Goal: Communication & Community: Answer question/provide support

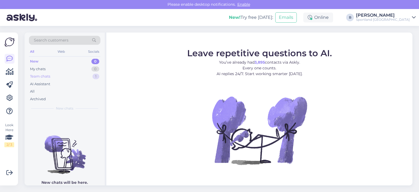
click at [46, 77] on div "Team chats" at bounding box center [40, 76] width 20 height 5
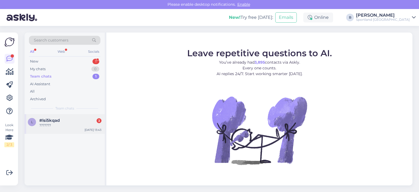
click at [64, 120] on div "#lsi5kqad 3" at bounding box center [70, 120] width 62 height 5
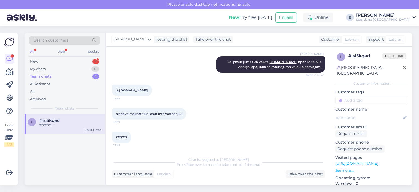
scroll to position [128, 0]
click at [59, 61] on div "New 1" at bounding box center [64, 62] width 71 height 8
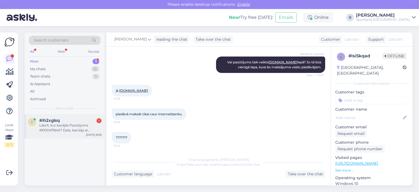
click at [60, 123] on div "Labrīt, kur kavējās Pasūtījums #1000471640? Dala, kas bija ar Omnivu jau saņemt…" at bounding box center [70, 128] width 62 height 10
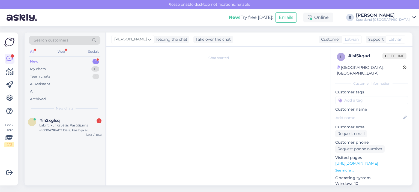
scroll to position [0, 0]
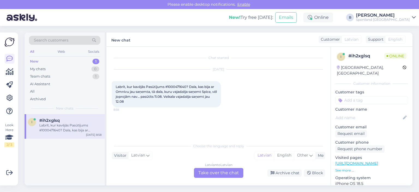
click at [217, 174] on div "Latvian to Latvian Take over the chat" at bounding box center [218, 173] width 49 height 10
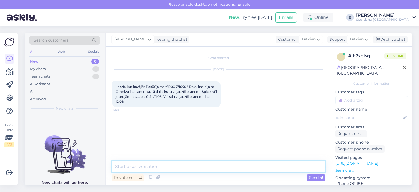
click at [217, 166] on textarea at bounding box center [218, 166] width 213 height 11
type textarea "Sveiki, pārbaudīsim."
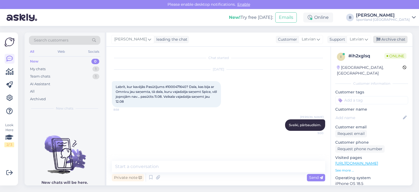
click at [384, 41] on div "Archive chat" at bounding box center [390, 39] width 34 height 7
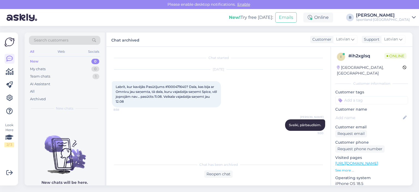
click at [177, 87] on span "Labrīt, kur kavējās Pasūtījums #1000471640? Dala, kas bija ar Omnivu jau saņemt…" at bounding box center [167, 94] width 102 height 19
copy span "1000471640"
click at [227, 174] on div "Reopen chat" at bounding box center [218, 173] width 28 height 7
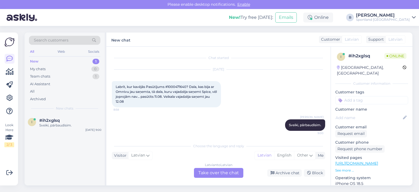
click at [221, 171] on div "Latvian to Latvian Take over the chat" at bounding box center [218, 173] width 49 height 10
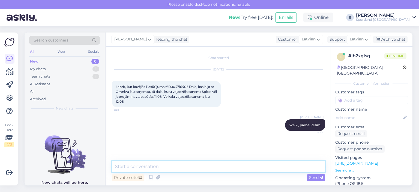
click at [210, 169] on textarea at bounding box center [218, 166] width 213 height 11
type textarea "a"
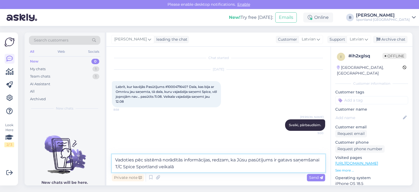
type textarea "Vadoties pēc sistēmā norādītās informācijas, redzam, ka Jūsu pasūtījums ir gata…"
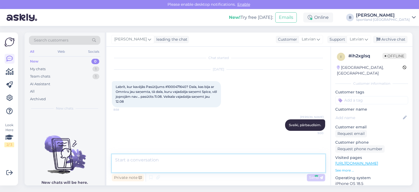
scroll to position [9, 0]
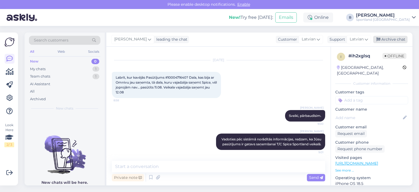
click at [407, 43] on div "Archive chat" at bounding box center [390, 39] width 34 height 7
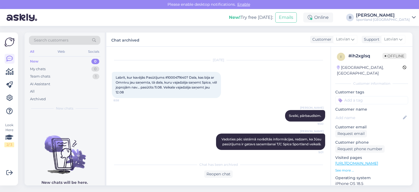
scroll to position [11, 0]
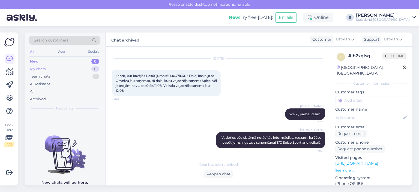
click at [55, 70] on div "My chats 0" at bounding box center [64, 69] width 71 height 8
click at [39, 92] on div "All" at bounding box center [64, 92] width 71 height 8
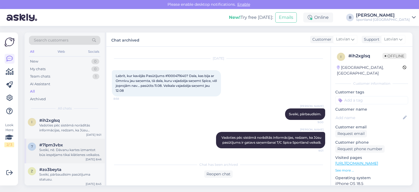
click at [72, 148] on div "Sveiki, nē. Dāvanu kartes izmantot būs iespējams tikai klātienes veikalos." at bounding box center [70, 152] width 62 height 10
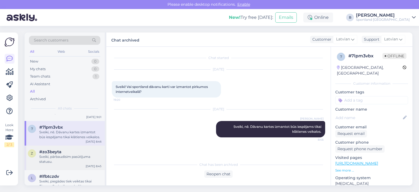
scroll to position [27, 0]
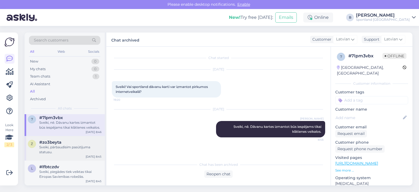
click at [64, 150] on div "Sveiki, pārbaudīsim pasūtījuma statusu." at bounding box center [70, 150] width 62 height 10
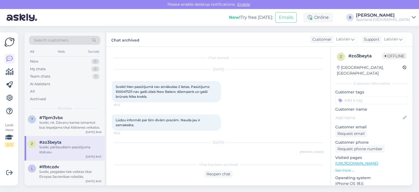
scroll to position [0, 0]
click at [123, 91] on span "Sveiki! Man pasūtījumā nav atnākušas 2 lietas. Pasūtijums 1000471211 nav gaiši …" at bounding box center [163, 92] width 95 height 14
copy span "1000471211"
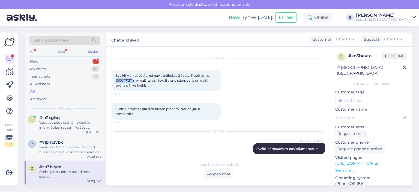
scroll to position [17, 0]
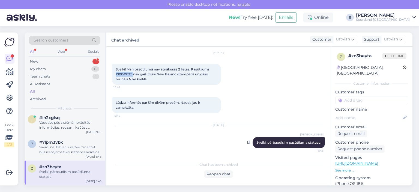
drag, startPoint x: 318, startPoint y: 143, endPoint x: 250, endPoint y: 144, distance: 67.9
click at [253, 144] on div "[PERSON_NAME], pārbaudīsim pasūtījuma statusu. 8:45" at bounding box center [289, 142] width 73 height 11
copy span "Sveiki, pārbaudīsim pasūtījuma statusu."
click at [42, 58] on div "New 1" at bounding box center [64, 62] width 71 height 8
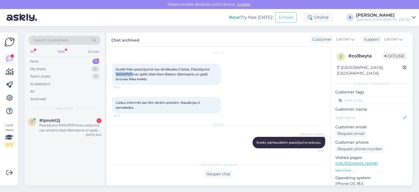
scroll to position [0, 0]
click at [62, 128] on div "Pasūtijums 1000471211 man sūtījumā nav atnācis zilais džemperis un gaiši brūnai…" at bounding box center [70, 128] width 62 height 10
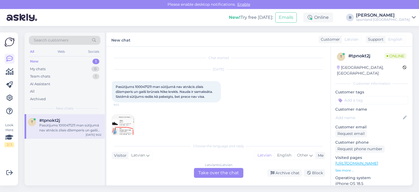
scroll to position [7, 0]
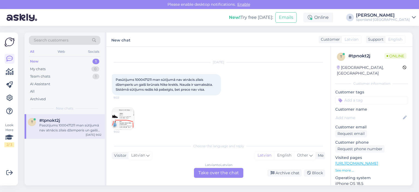
click at [224, 172] on div "Latvian to Latvian Take over the chat" at bounding box center [218, 173] width 49 height 10
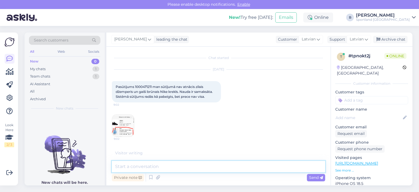
click at [216, 166] on textarea at bounding box center [218, 166] width 213 height 11
paste textarea "Sveiki, pārbaudīsim pasūtījuma statusu."
type textarea "Sveiki, pārbaudīsim pasūtījuma statusu."
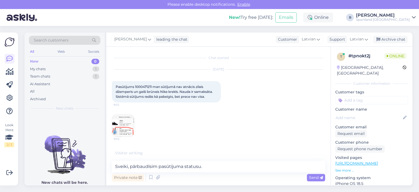
drag, startPoint x: 313, startPoint y: 178, endPoint x: 309, endPoint y: 172, distance: 6.8
click at [313, 178] on span "Send" at bounding box center [316, 177] width 14 height 5
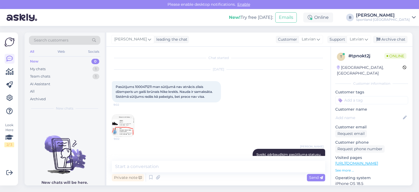
scroll to position [10, 0]
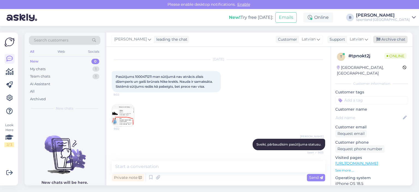
click at [387, 40] on div "Archive chat" at bounding box center [390, 39] width 34 height 7
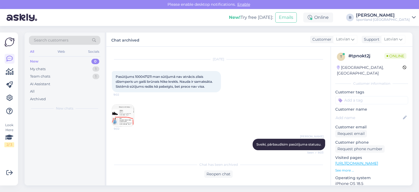
scroll to position [12, 0]
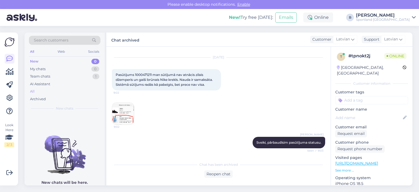
click at [35, 89] on div "All" at bounding box center [64, 92] width 71 height 8
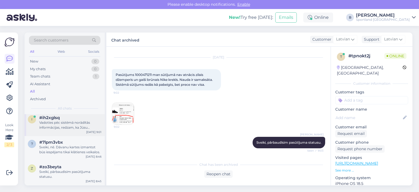
scroll to position [55, 0]
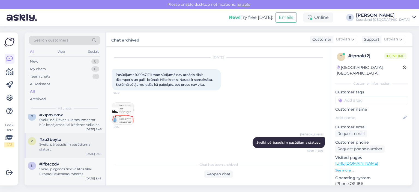
click at [61, 148] on div "Sveiki, pārbaudīsim pasūtījuma statusu." at bounding box center [70, 147] width 62 height 10
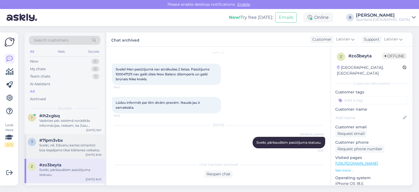
scroll to position [0, 0]
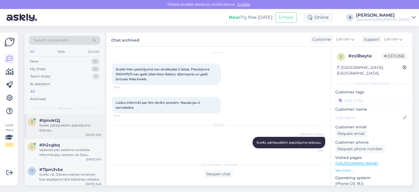
click at [61, 126] on div "Sveiki, pārbaudīsim pasūtījuma statusu." at bounding box center [70, 128] width 62 height 10
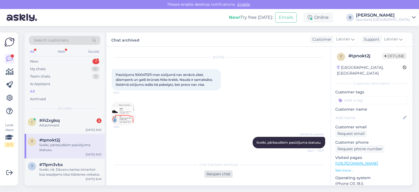
click at [220, 175] on div "Reopen chat" at bounding box center [218, 173] width 28 height 7
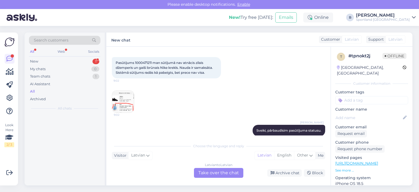
scroll to position [31, 0]
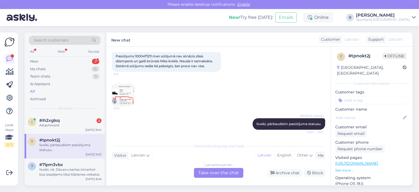
click at [221, 175] on div "Latvian to Latvian Take over the chat" at bounding box center [218, 173] width 49 height 10
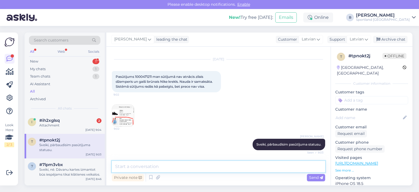
click at [215, 167] on textarea at bounding box center [218, 166] width 213 height 11
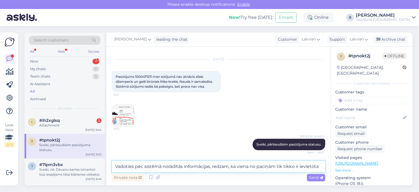
scroll to position [17, 0]
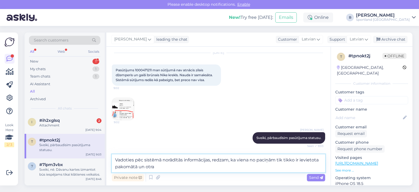
drag, startPoint x: 163, startPoint y: 169, endPoint x: 238, endPoint y: 160, distance: 75.3
click at [238, 160] on textarea "Vadoties pēc sistēmā norādītās informācijas, redzam, ka viena no paciņām tik ti…" at bounding box center [218, 163] width 213 height 18
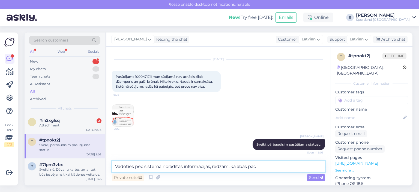
type textarea "Vadoties pēc sistēmā norādītās informācijas, redzam, ka abas paco"
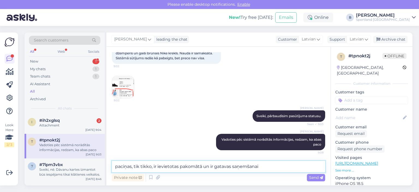
type textarea "paciņas, tik tikko, ir ievietotas pakomātā un ir gatavas saņemšanai."
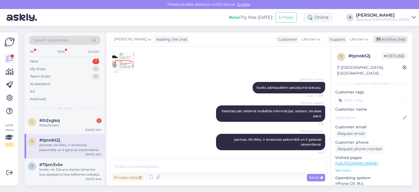
click at [396, 40] on div "Archive chat" at bounding box center [390, 39] width 34 height 7
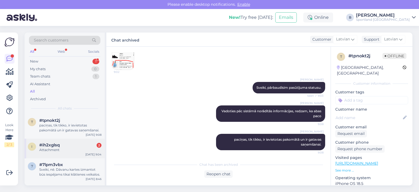
click at [59, 147] on div "Attachment" at bounding box center [70, 149] width 62 height 5
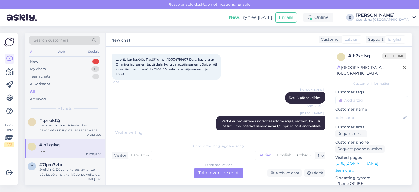
scroll to position [93, 0]
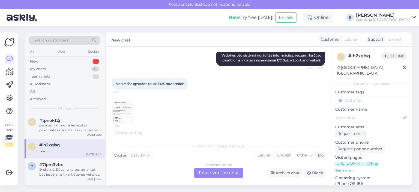
click at [130, 108] on img at bounding box center [123, 113] width 22 height 22
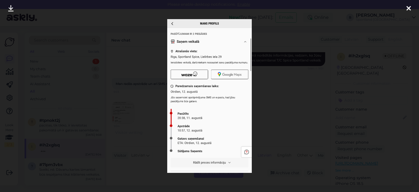
click at [276, 97] on div at bounding box center [209, 96] width 419 height 192
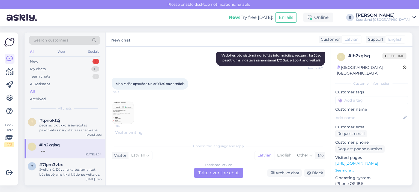
scroll to position [87, 0]
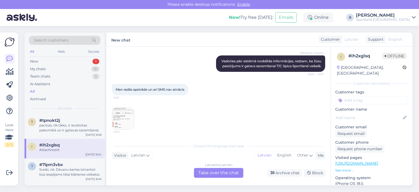
click at [210, 171] on div "Latvian to Latvian Take over the chat" at bounding box center [218, 173] width 49 height 10
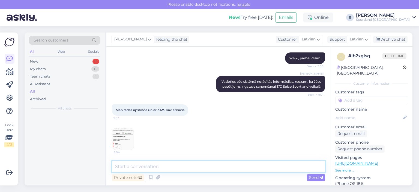
click at [208, 164] on textarea at bounding box center [218, 166] width 213 height 11
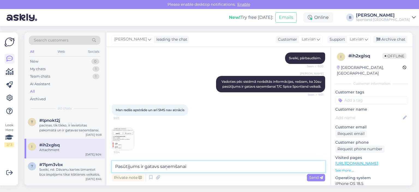
type textarea "Pasūtījums ir gatavs saņemšanai."
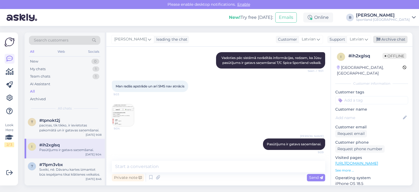
click at [384, 40] on div "Archive chat" at bounding box center [390, 39] width 34 height 7
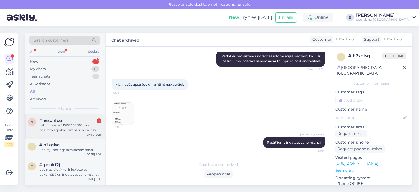
click at [70, 130] on div "Labrīt, prece #1000468062 tika nosūtīta atpakaļ, bet nauda vēl nav saņemta?" at bounding box center [70, 128] width 62 height 10
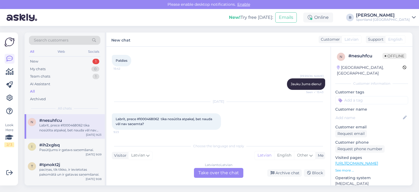
click at [221, 172] on div "Latvian to Latvian Take over the chat" at bounding box center [218, 173] width 49 height 10
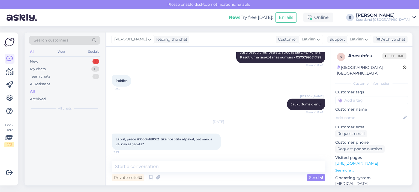
scroll to position [105, 0]
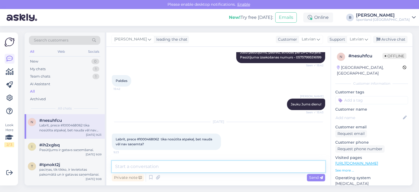
click at [211, 166] on textarea at bounding box center [218, 166] width 213 height 11
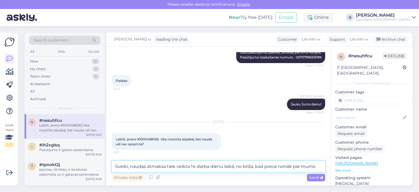
type textarea "Sveiki, naudas atmaksa tiek veikta 14 darba dienu laikā, no brīža, kad prece no…"
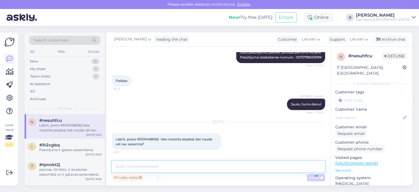
scroll to position [133, 0]
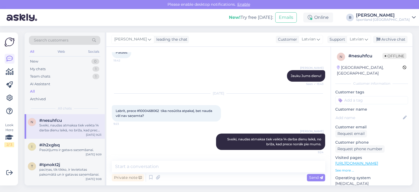
click at [392, 44] on div "[PERSON_NAME] leading the chat Customer Latvian Support Latvian Archive chat" at bounding box center [259, 39] width 306 height 14
click at [392, 43] on div "[PERSON_NAME] leading the chat Customer Latvian Support Latvian Archive chat" at bounding box center [259, 39] width 306 height 14
click at [392, 41] on div "Archive chat" at bounding box center [390, 39] width 34 height 7
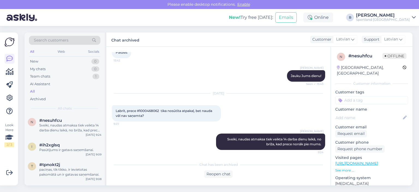
click at [155, 110] on span "Labrīt, prece #1000468062 tika nosūtīta atpakaļ, bet nauda vēl nav saņemta?" at bounding box center [164, 113] width 97 height 9
copy span "1000468062"
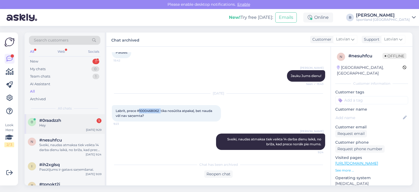
click at [65, 125] on div "Hey" at bounding box center [70, 125] width 62 height 5
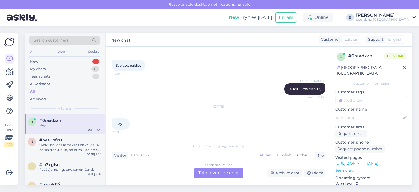
click at [225, 171] on div "Latvian to Latvian Take over the chat" at bounding box center [218, 173] width 49 height 10
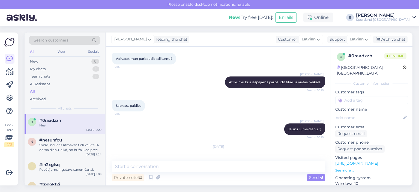
scroll to position [105, 0]
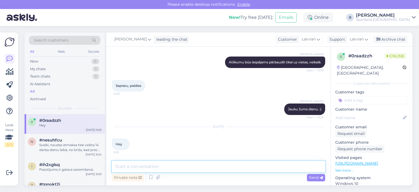
click at [186, 170] on textarea at bounding box center [218, 166] width 213 height 11
type textarea "Sveiki, kā varam Jums palīdzēt?"
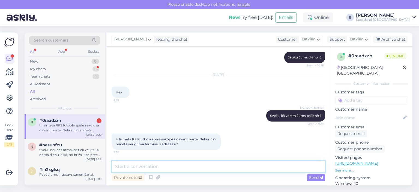
scroll to position [191, 0]
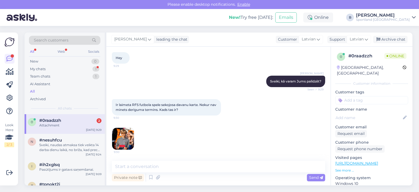
click at [128, 138] on img at bounding box center [123, 139] width 22 height 22
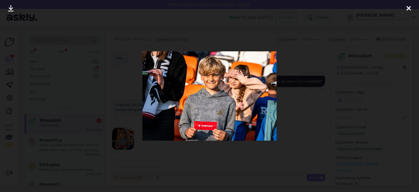
click at [302, 108] on div at bounding box center [209, 96] width 419 height 192
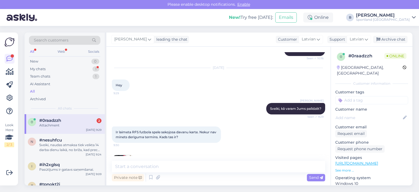
scroll to position [191, 0]
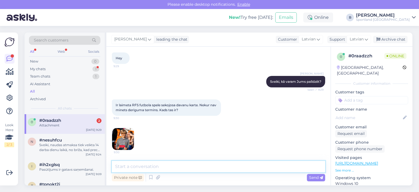
click at [207, 165] on textarea at bounding box center [218, 166] width 213 height 11
click at [210, 168] on textarea at bounding box center [218, 166] width 213 height 11
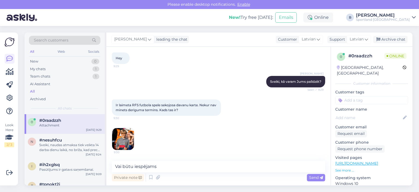
click at [125, 134] on img at bounding box center [123, 139] width 22 height 22
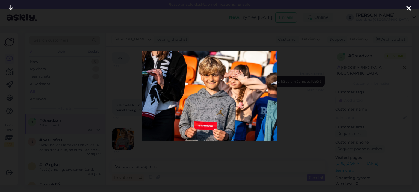
click at [315, 113] on div at bounding box center [209, 96] width 419 height 192
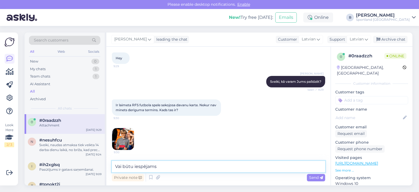
click at [178, 165] on textarea "Vai būtu iespējams" at bounding box center [218, 166] width 213 height 11
type textarea "V"
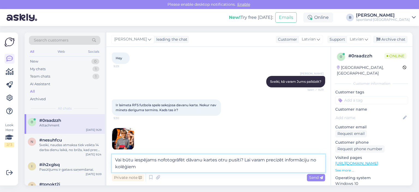
type textarea "Vai būtu iespējams nofotogrāfēt dāvanu kartes otru pusīti? Lai varam precizēt i…"
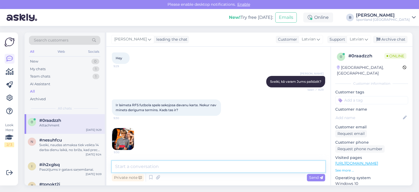
scroll to position [219, 0]
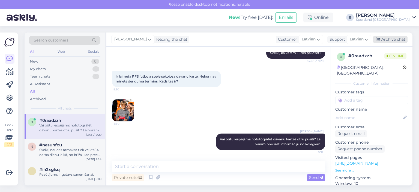
click at [382, 39] on div "Archive chat" at bounding box center [390, 39] width 34 height 7
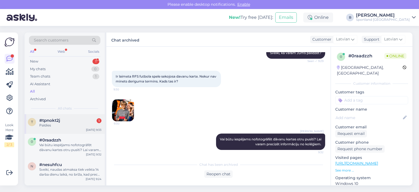
click at [56, 122] on span "#tpnokt2j" at bounding box center [49, 120] width 21 height 5
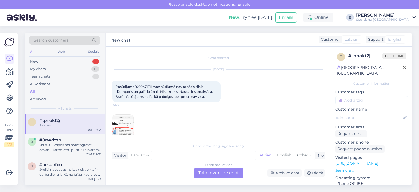
scroll to position [111, 0]
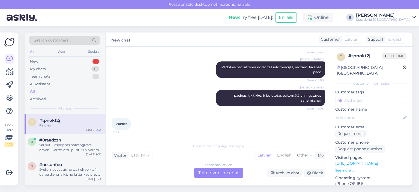
click at [229, 171] on div "Latvian to Latvian Take over the chat" at bounding box center [218, 173] width 49 height 10
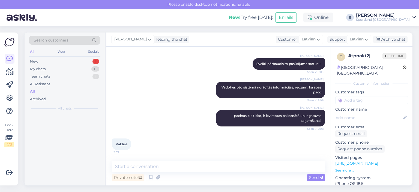
scroll to position [91, 0]
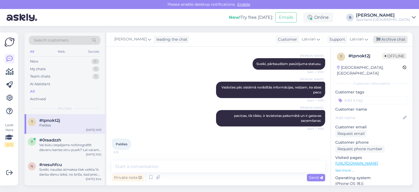
click at [402, 38] on div "Archive chat" at bounding box center [390, 39] width 34 height 7
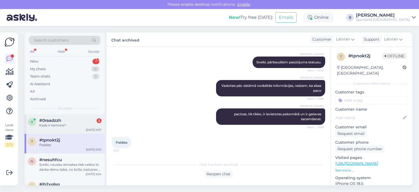
click at [61, 123] on div "Kads ir termins?" at bounding box center [70, 125] width 62 height 5
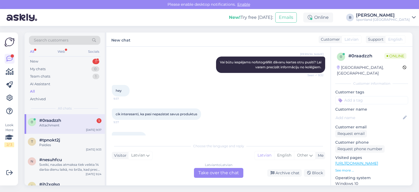
scroll to position [344, 0]
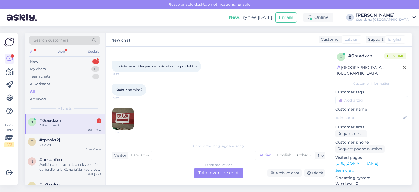
click at [127, 115] on img at bounding box center [123, 119] width 22 height 22
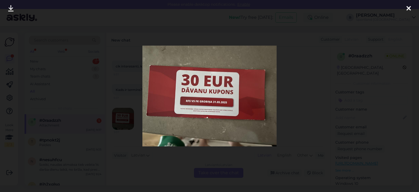
click at [297, 101] on div at bounding box center [209, 96] width 419 height 192
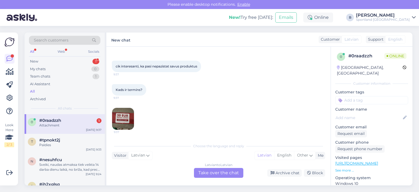
click at [238, 125] on div "9:37" at bounding box center [218, 118] width 213 height 34
click at [226, 172] on div "Latvian to Latvian Take over the chat" at bounding box center [218, 173] width 49 height 10
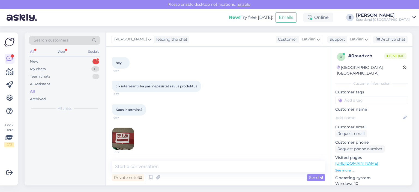
scroll to position [324, 0]
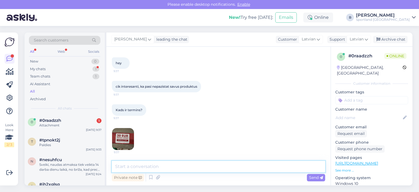
click at [207, 162] on textarea at bounding box center [218, 166] width 213 height 11
type textarea "Kad saņemsim informāciju, sazināsimies ar Jums."
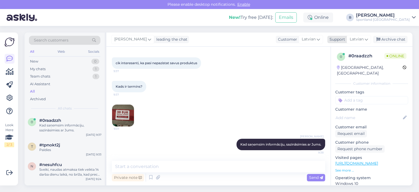
drag, startPoint x: 383, startPoint y: 40, endPoint x: 371, endPoint y: 39, distance: 11.7
click at [383, 40] on div "Archive chat" at bounding box center [390, 39] width 34 height 7
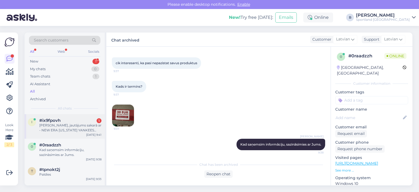
click at [76, 130] on div "[PERSON_NAME], jautājums sakarā ar - NEW ERA [US_STATE] YANKEES ESSENTIAL 9FORT…" at bounding box center [70, 128] width 62 height 10
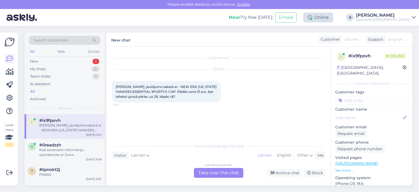
click at [333, 19] on div "Online" at bounding box center [318, 18] width 30 height 10
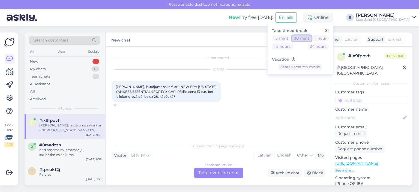
click at [312, 40] on button "30 mins" at bounding box center [302, 38] width 20 height 6
click at [291, 40] on button "15 mins" at bounding box center [281, 38] width 19 height 6
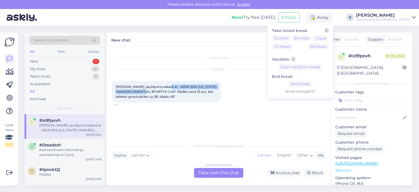
drag, startPoint x: 162, startPoint y: 86, endPoint x: 148, endPoint y: 92, distance: 15.1
click at [148, 92] on span "[PERSON_NAME], jautājums sakarā ar - NEW ERA [US_STATE] YANKEES ESSENTIAL 9FORT…" at bounding box center [167, 92] width 102 height 14
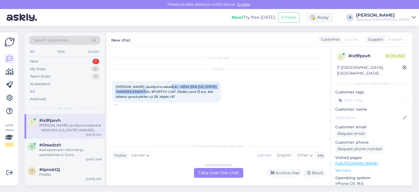
copy span "NEW ERA [US_STATE] YANKEES ESSENTIAL 9FORTY"
click at [164, 87] on span "[PERSON_NAME], jautājums sakarā ar - NEW ERA [US_STATE] YANKEES ESSENTIAL 9FORT…" at bounding box center [167, 92] width 102 height 14
drag, startPoint x: 162, startPoint y: 86, endPoint x: 158, endPoint y: 92, distance: 7.1
click at [158, 92] on span "[PERSON_NAME], jautājums sakarā ar - NEW ERA [US_STATE] YANKEES ESSENTIAL 9FORT…" at bounding box center [167, 92] width 102 height 14
copy span "NEW ERA [US_STATE] YANKEES ESSENTIAL 9FORTY® CAP"
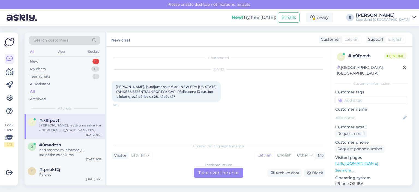
click at [236, 125] on div "Chat started [DATE] Sveiki, jautājums sakarā ar - NEW ERA [US_STATE] YANKEES ES…" at bounding box center [221, 93] width 218 height 83
click at [214, 172] on div "Latvian to Latvian Take over the chat" at bounding box center [218, 173] width 49 height 10
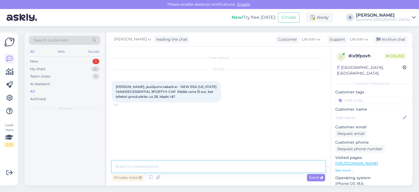
click at [215, 166] on textarea at bounding box center [218, 166] width 213 height 11
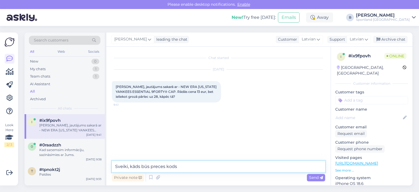
type textarea "Sveiki, kāds būs preces kods?"
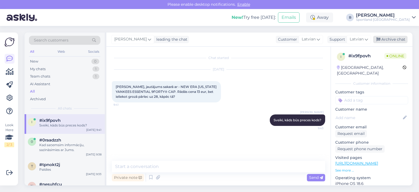
click at [394, 38] on div "Archive chat" at bounding box center [390, 39] width 34 height 7
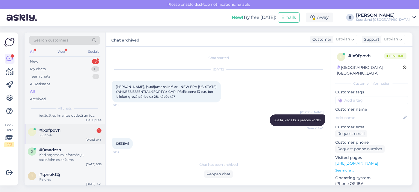
scroll to position [27, 0]
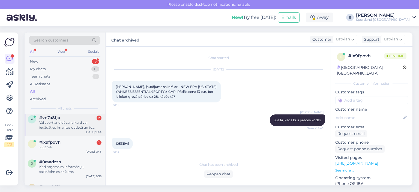
click at [60, 125] on div "Vai sportland dāvanu karti var iegādāties Imantas outletā un to varēs izmantot …" at bounding box center [70, 125] width 62 height 10
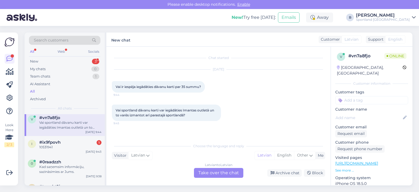
click at [215, 173] on div "Latvian to Latvian Take over the chat" at bounding box center [218, 173] width 49 height 10
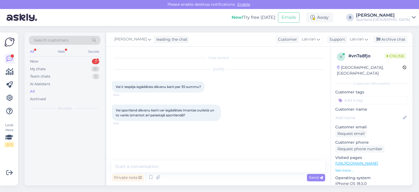
scroll to position [0, 0]
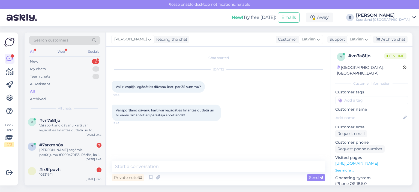
click at [225, 134] on div "Chat started [DATE] Vai ir iespēja iegādāties dāvanu karti par 35 summu? 9:44 V…" at bounding box center [221, 104] width 218 height 104
click at [213, 168] on textarea at bounding box center [218, 166] width 213 height 11
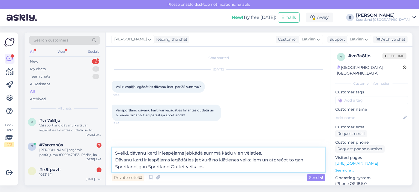
type textarea "Sveiki, dāvanu karti ir iespējams jebkādā summā kādu vien vēlaties. Dāvanu kart…"
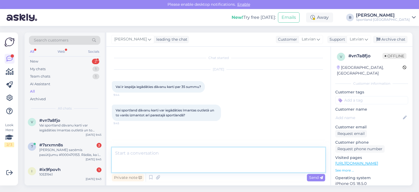
scroll to position [14, 0]
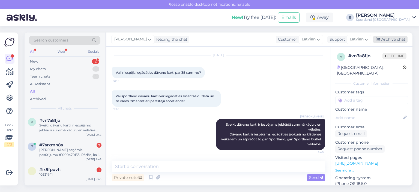
click at [399, 42] on div "Archive chat" at bounding box center [390, 39] width 34 height 7
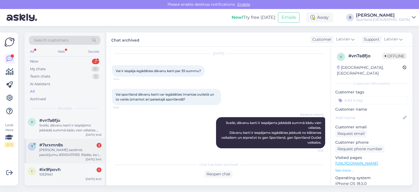
click at [55, 156] on div "[PERSON_NAME] saņēmis pasūtījumu #1000470153. Rādās, ka ir pakomātā, bet ziņu n…" at bounding box center [70, 152] width 62 height 10
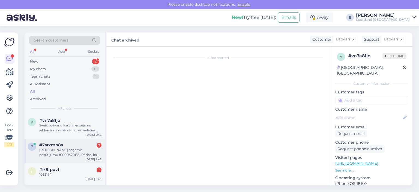
scroll to position [0, 0]
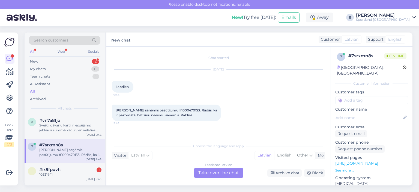
click at [214, 172] on div "Latvian to Latvian Take over the chat" at bounding box center [218, 173] width 49 height 10
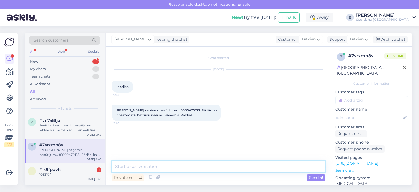
click at [217, 168] on textarea at bounding box center [218, 166] width 213 height 11
type textarea "Sveiki, pārbaudīsim"
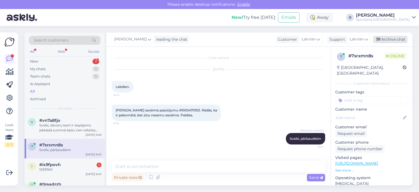
click at [400, 43] on div "Archive chat" at bounding box center [390, 39] width 34 height 7
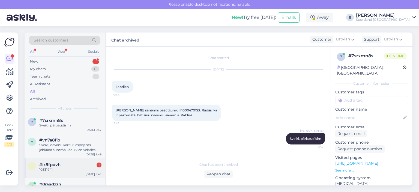
click at [67, 169] on div "10531941" at bounding box center [70, 169] width 62 height 5
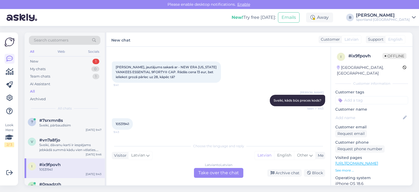
click at [121, 122] on span "10531941" at bounding box center [122, 124] width 13 height 4
copy div "10531941 9:43"
click at [220, 172] on div "Latvian to Latvian Take over the chat" at bounding box center [218, 173] width 49 height 10
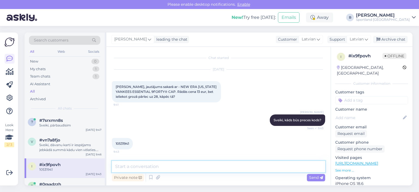
click at [217, 164] on textarea at bounding box center [218, 166] width 213 height 11
type textarea "N"
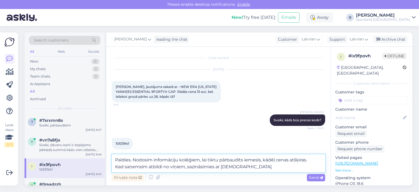
type textarea "Paldies. Nodosim informāciju kolēģiem, lai tiktu pārbaudīts iemesls, kādēļ cena…"
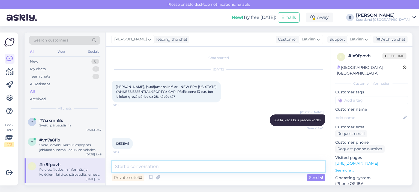
scroll to position [33, 0]
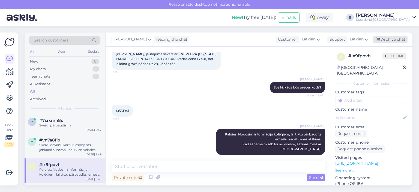
click at [386, 38] on div "Archive chat" at bounding box center [390, 39] width 34 height 7
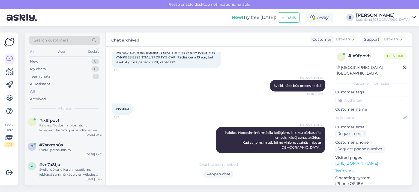
click at [122, 107] on span "10531941" at bounding box center [122, 109] width 13 height 4
copy div "10531941 9:43"
click at [59, 145] on span "#7srxmn8s" at bounding box center [51, 144] width 24 height 5
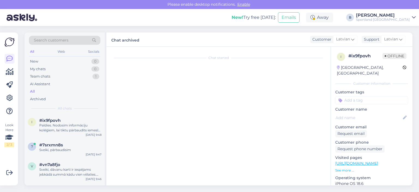
scroll to position [0, 0]
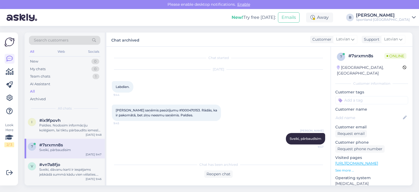
click at [178, 108] on span "[PERSON_NAME] saņēmis pasūtījumu #1000470153. Rādās, ka ir pakomātā, bet ziņu n…" at bounding box center [167, 112] width 102 height 9
copy span "1000470153"
click at [218, 173] on div "Reopen chat" at bounding box center [218, 173] width 28 height 7
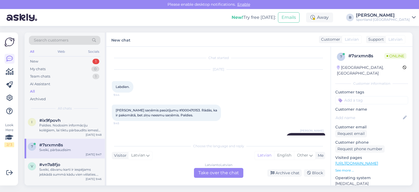
drag, startPoint x: 207, startPoint y: 175, endPoint x: 219, endPoint y: 154, distance: 23.6
click at [208, 174] on div "Latvian to Latvian Take over the chat" at bounding box center [218, 173] width 49 height 10
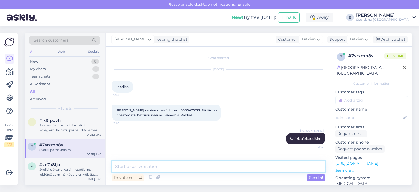
click at [207, 167] on textarea at bounding box center [218, 166] width 213 height 11
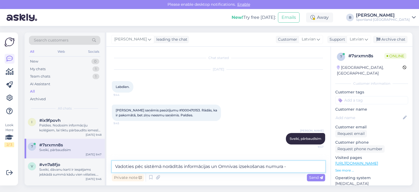
paste textarea "CC820069004EE"
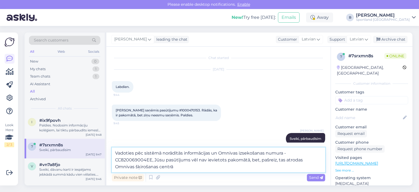
type textarea "Vadoties pēc sistēmā norādītās informācijas un Omnivas izsekošanas numura - CC8…"
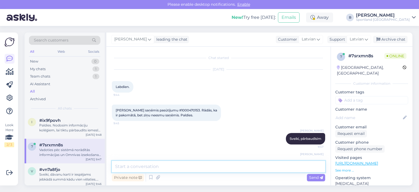
scroll to position [33, 0]
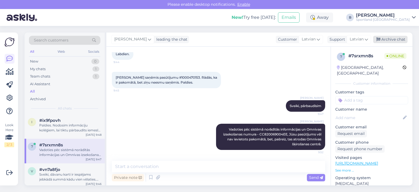
click at [387, 38] on div "Archive chat" at bounding box center [390, 39] width 34 height 7
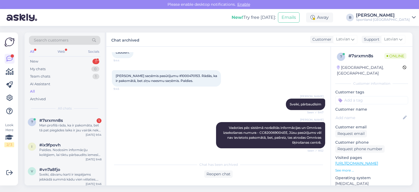
scroll to position [63, 0]
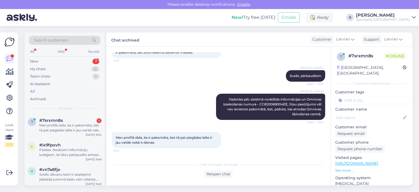
click at [239, 131] on div "Man profilā rāda, ka ir pakomāta, bet tā pat piegādes laiks ir jau vairāk nekā …" at bounding box center [218, 140] width 213 height 28
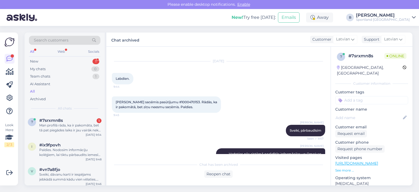
click at [176, 101] on span "[PERSON_NAME] saņēmis pasūtījumu #1000470153. Rādās, ka ir pakomātā, bet ziņu n…" at bounding box center [167, 104] width 102 height 9
copy span "1000470153"
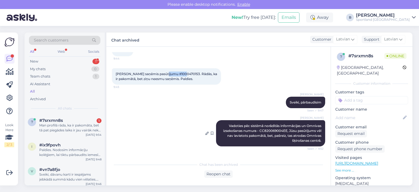
scroll to position [63, 0]
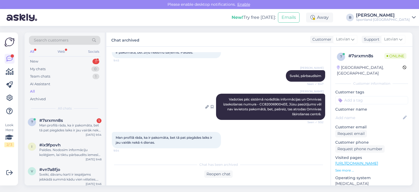
click at [264, 102] on span "Vadoties pēc sistēmā norādītās informācijas un Omnivas izsekošanas numura - CC8…" at bounding box center [272, 106] width 99 height 19
click at [213, 174] on div "Reopen chat" at bounding box center [218, 173] width 28 height 7
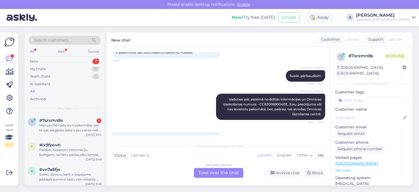
click at [216, 171] on div "Latvian to Latvian Take over the chat" at bounding box center [218, 173] width 49 height 10
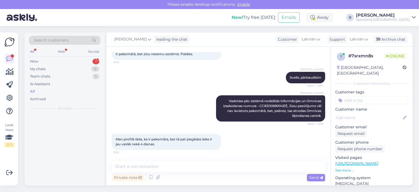
scroll to position [61, 0]
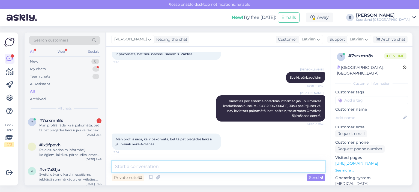
click at [215, 168] on textarea at bounding box center [218, 166] width 213 height 11
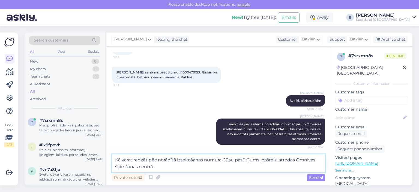
scroll to position [8, 0]
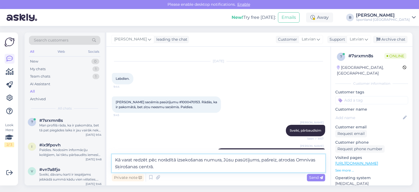
type textarea "Kā varat redzēt pēc norādītā izsekošanas numura, Jūsu pasūtījums, pašreiz, atro…"
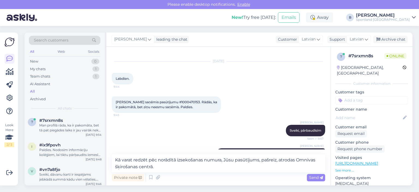
click at [180, 100] on span "[PERSON_NAME] saņēmis pasūtījumu #1000470153. Rādās, ka ir pakomātā, bet ziņu n…" at bounding box center [167, 104] width 102 height 9
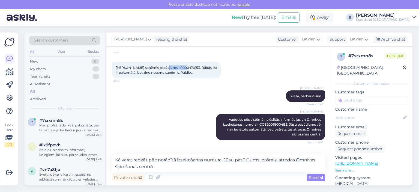
scroll to position [68, 0]
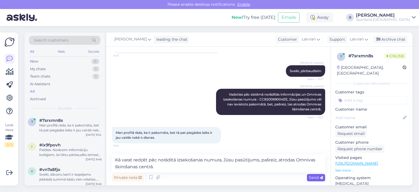
click at [312, 177] on span "Send" at bounding box center [316, 177] width 14 height 5
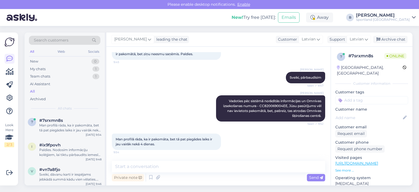
scroll to position [89, 0]
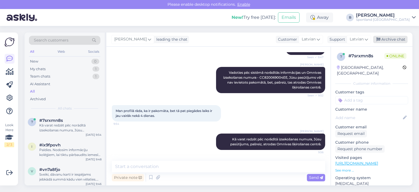
click at [384, 40] on div "Archive chat" at bounding box center [390, 39] width 34 height 7
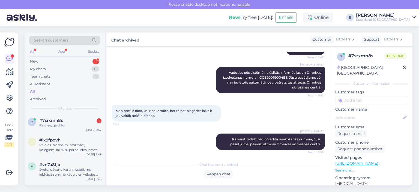
scroll to position [115, 0]
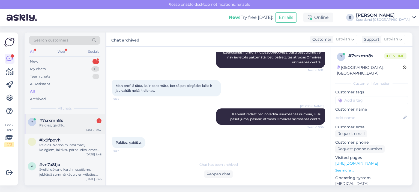
click at [55, 125] on div "Paldies, gaidīšu." at bounding box center [70, 125] width 62 height 5
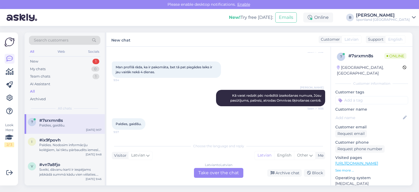
click at [220, 173] on div "Latvian to Latvian Take over the chat" at bounding box center [218, 173] width 49 height 10
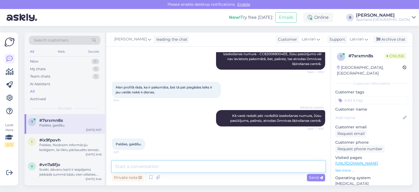
click at [217, 165] on textarea at bounding box center [218, 166] width 213 height 11
type textarea "Jauku Jums dienu!"
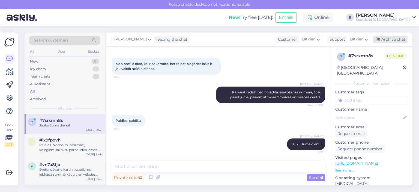
click at [381, 38] on div "Archive chat" at bounding box center [390, 39] width 34 height 7
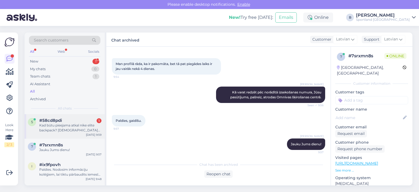
click at [79, 128] on div "Kad būtu pieejama atkal nike elite backpack? [DEMOGRAPHIC_DATA] varētu lūdzu uz…" at bounding box center [70, 128] width 62 height 10
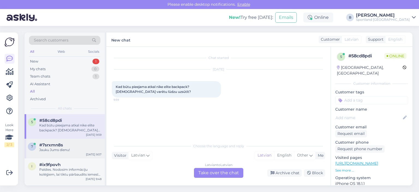
click at [58, 152] on div "7 #7srxmn8s Jauku Jums dienu! [DATE] 9:57" at bounding box center [65, 149] width 80 height 20
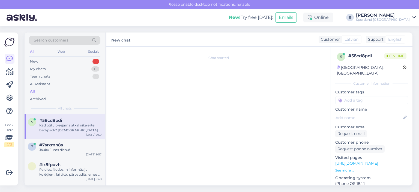
scroll to position [138, 0]
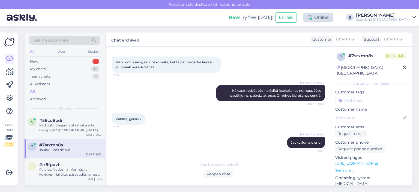
click at [333, 20] on div "Online" at bounding box center [318, 18] width 30 height 10
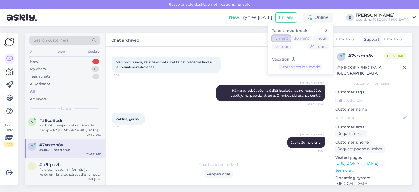
click at [291, 37] on button "15 mins" at bounding box center [281, 38] width 19 height 6
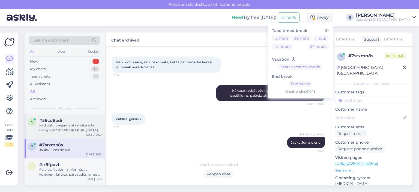
click at [59, 127] on div "Kad būtu pieejama atkal nike elite backpack? [DEMOGRAPHIC_DATA] varētu lūdzu uz…" at bounding box center [70, 128] width 62 height 10
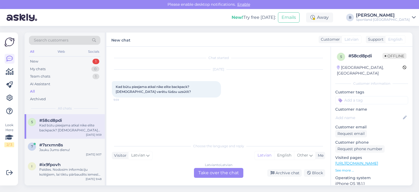
click at [220, 175] on div "Latvian to Latvian Take over the chat" at bounding box center [218, 173] width 49 height 10
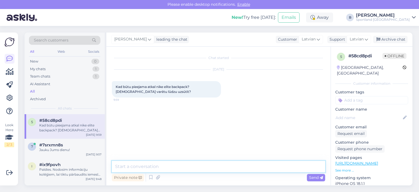
click at [207, 168] on textarea at bounding box center [218, 166] width 213 height 11
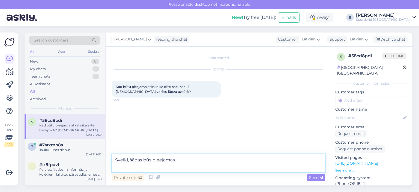
paste textarea "[URL][DOMAIN_NAME]"
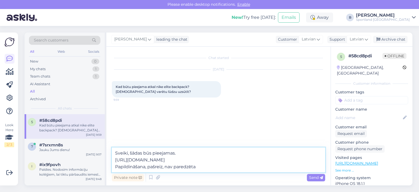
type textarea "Sveiki, šādas būs pieejamas. [URL][DOMAIN_NAME] Papildināšana, pašreiz, nav par…"
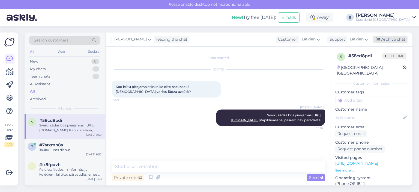
click at [387, 38] on div "Archive chat" at bounding box center [390, 39] width 34 height 7
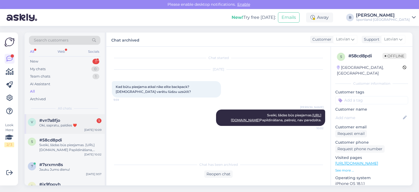
click at [58, 123] on div "Oki, sapratu, paldies ❤️" at bounding box center [70, 125] width 62 height 5
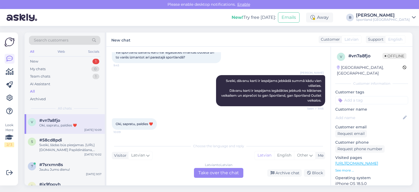
click at [223, 171] on div "Latvian to Latvian Take over the chat" at bounding box center [218, 173] width 49 height 10
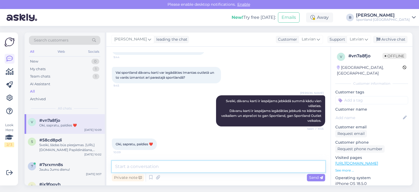
click at [217, 167] on textarea at bounding box center [218, 166] width 213 height 11
type textarea "K"
type textarea "Jauku Jums dienu! :)"
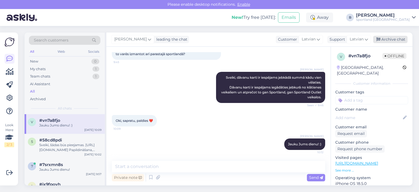
click at [387, 41] on div "Archive chat" at bounding box center [390, 39] width 34 height 7
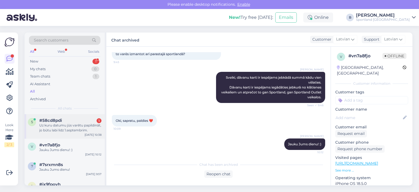
click at [67, 125] on div "Uz kuru datumu jūs varētu papildināt, jo būtu labi līdz 1.septembrim." at bounding box center [70, 128] width 62 height 10
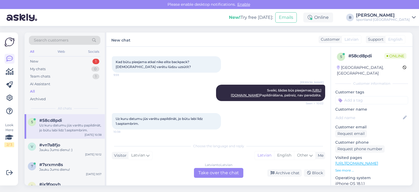
click at [228, 171] on div "Latvian to Latvian Take over the chat" at bounding box center [218, 173] width 49 height 10
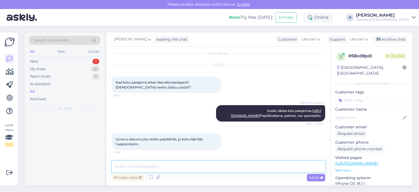
click at [228, 171] on textarea at bounding box center [218, 166] width 213 height 11
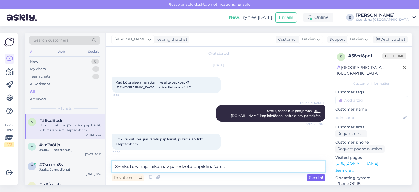
type textarea "Sveiki, tuvākajā laikā, nav paredzēta papildināšana."
click at [313, 178] on span "Send" at bounding box center [316, 177] width 14 height 5
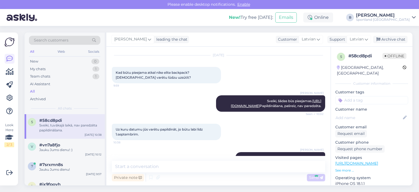
scroll to position [38, 0]
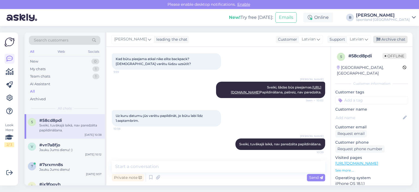
click at [390, 41] on div "Archive chat" at bounding box center [390, 39] width 34 height 7
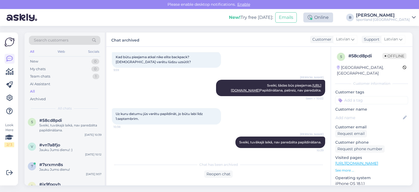
click at [333, 17] on div "Online" at bounding box center [318, 18] width 30 height 10
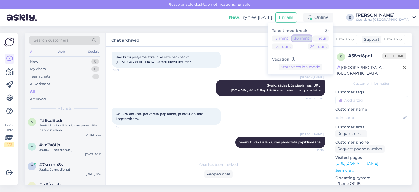
click at [312, 39] on button "30 mins" at bounding box center [302, 38] width 20 height 6
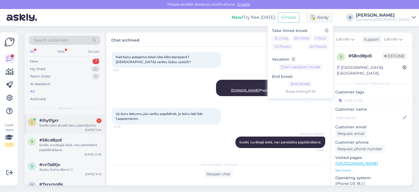
click at [58, 123] on div "Sveiki varu atcekt savu pasutijumu" at bounding box center [70, 125] width 62 height 5
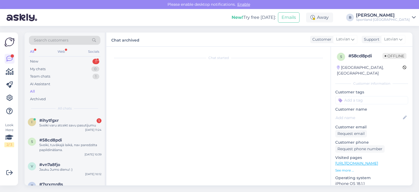
scroll to position [0, 0]
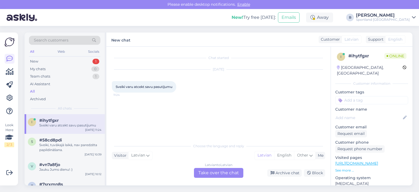
click at [232, 171] on div "Latvian to Latvian Take over the chat" at bounding box center [218, 173] width 49 height 10
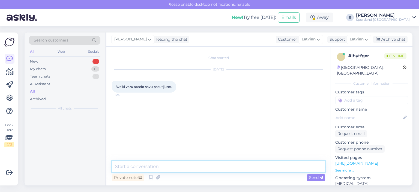
click at [227, 166] on textarea at bounding box center [218, 166] width 213 height 11
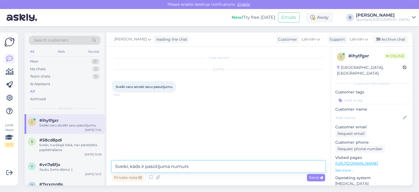
type textarea "Sveiki, kāds ir pasūtījuma numurs?"
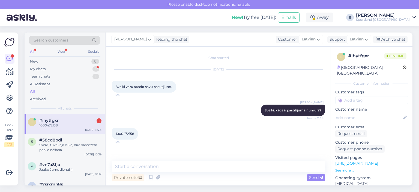
click at [118, 133] on span "1000472158" at bounding box center [125, 133] width 19 height 4
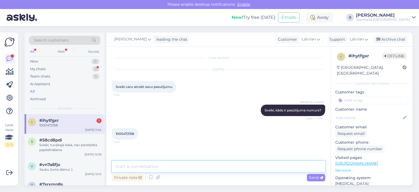
click at [207, 168] on textarea at bounding box center [218, 166] width 213 height 11
type textarea "Jā, varam to atcelt."
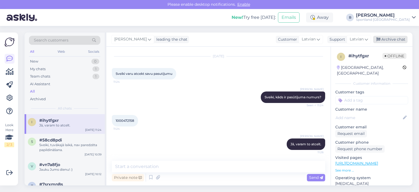
click at [393, 40] on div "Archive chat" at bounding box center [390, 39] width 34 height 7
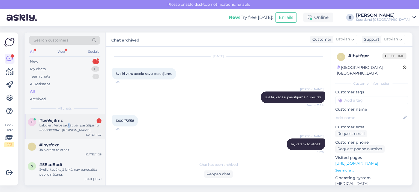
click at [69, 127] on div "Labdien, Vēlos jautāt par pasūtījumu #6000029141. [PERSON_NAME] saņēmu vienus n…" at bounding box center [70, 128] width 62 height 10
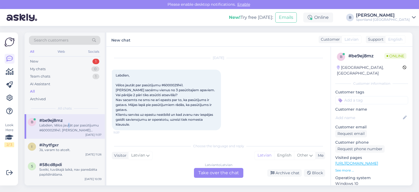
scroll to position [12, 0]
click at [220, 172] on div "Latvian to Latvian Take over the chat" at bounding box center [218, 173] width 49 height 10
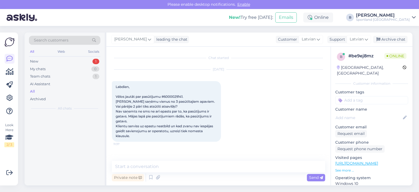
scroll to position [0, 0]
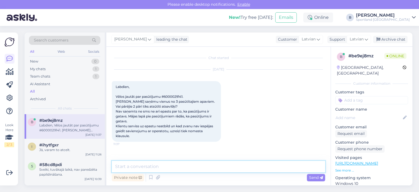
click at [218, 166] on textarea at bounding box center [218, 166] width 213 height 11
type textarea "Sveiki, pārbaudīsim pasūtījuma statusu."
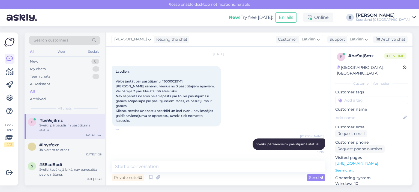
click at [174, 81] on span "Labdien, Vēlos jautāt par pasūtījumu #6000029141. [PERSON_NAME] saņēmu vienus n…" at bounding box center [166, 95] width 100 height 53
click at [145, 164] on textarea at bounding box center [218, 166] width 213 height 11
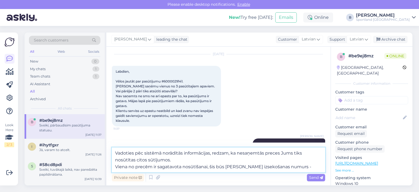
paste textarea "CC823760001EE"
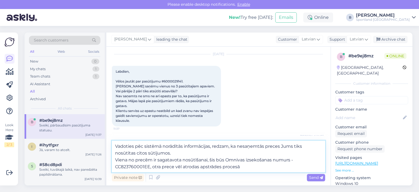
type textarea "Vadoties pēc sistēmā norādītās informācijas, redzam, ka nesaņemtās preces Jums …"
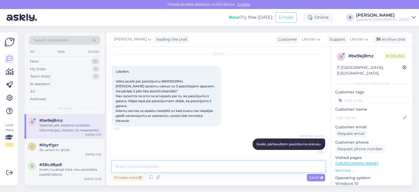
scroll to position [58, 0]
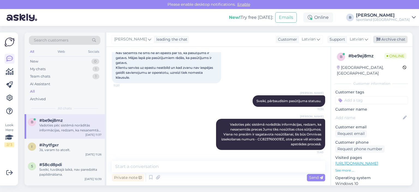
click at [388, 39] on div "Archive chat" at bounding box center [390, 39] width 34 height 7
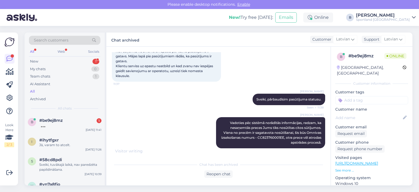
scroll to position [88, 0]
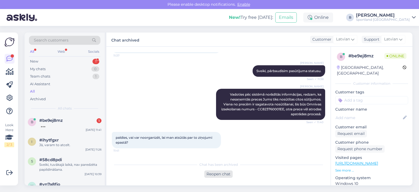
click at [224, 173] on div "Reopen chat" at bounding box center [218, 173] width 28 height 7
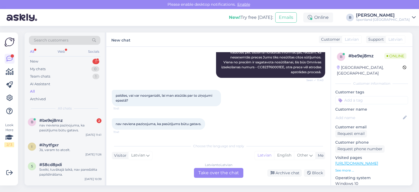
click at [229, 171] on div "Latvian to Latvian Take over the chat" at bounding box center [218, 173] width 49 height 10
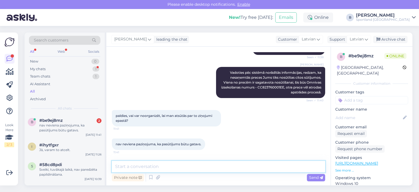
click at [218, 162] on textarea at bounding box center [218, 166] width 213 height 11
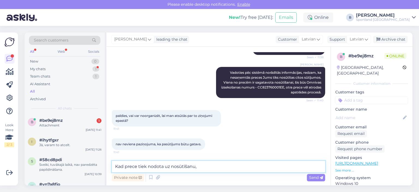
scroll to position [144, 0]
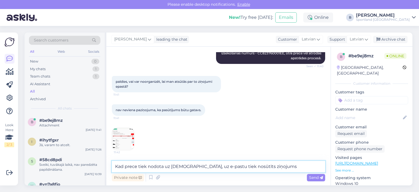
type textarea "Kad prece tiek nodota uz [DEMOGRAPHIC_DATA], uz e-pastu tiek nosūtīts ziņojums."
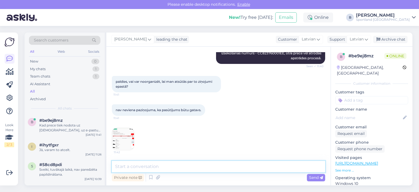
scroll to position [173, 0]
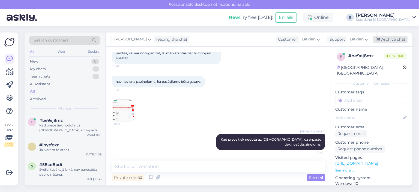
click at [384, 39] on div "Archive chat" at bounding box center [390, 39] width 34 height 7
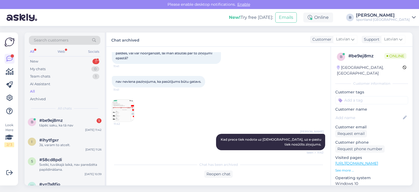
scroll to position [198, 0]
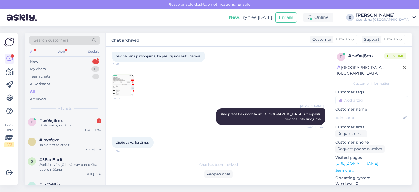
click at [131, 88] on img at bounding box center [123, 85] width 22 height 22
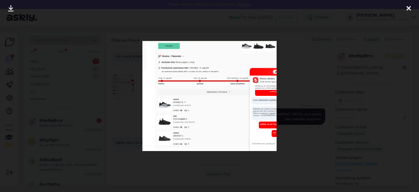
click at [304, 79] on div at bounding box center [209, 96] width 419 height 192
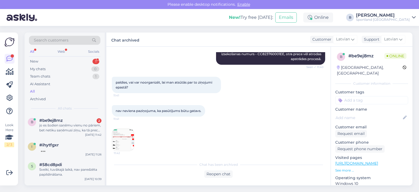
scroll to position [226, 0]
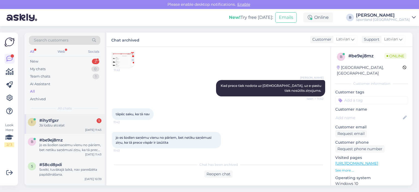
click at [55, 123] on div "Jā lūdzu atceļat" at bounding box center [70, 125] width 62 height 5
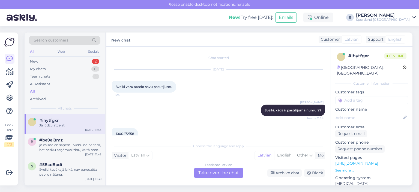
scroll to position [57, 0]
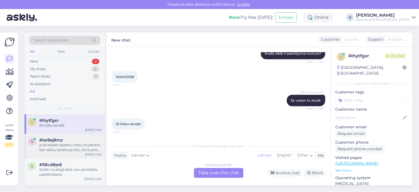
click at [75, 145] on div "jo es šodien saņēmu vienu no pāriem, bet netiku saņēmusi ziņu, ka tā prece visp…" at bounding box center [70, 147] width 62 height 10
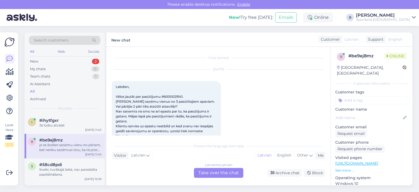
scroll to position [245, 0]
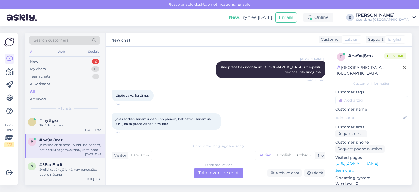
click at [210, 171] on div "Latvian to Latvian Take over the chat" at bounding box center [218, 173] width 49 height 10
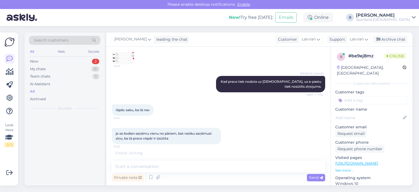
scroll to position [230, 0]
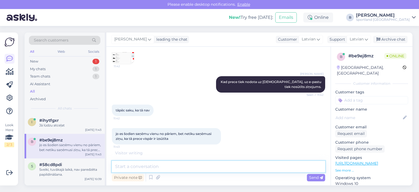
click at [216, 169] on textarea at bounding box center [218, 166] width 213 height 11
type textarea "i"
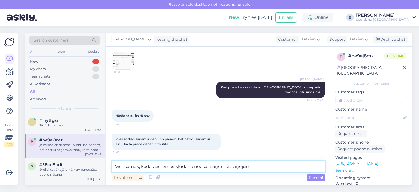
type textarea "Visticamāk, kādas sistēmas kļūda, ja neesat saņēmusi ziņojumu"
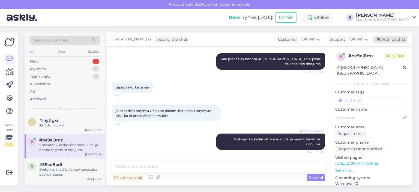
click at [400, 40] on div "Archive chat" at bounding box center [390, 39] width 34 height 7
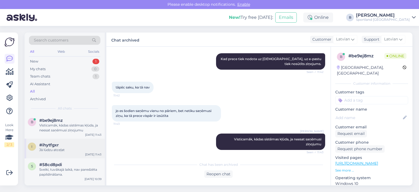
click at [58, 145] on span "#ihytfgxr" at bounding box center [48, 144] width 19 height 5
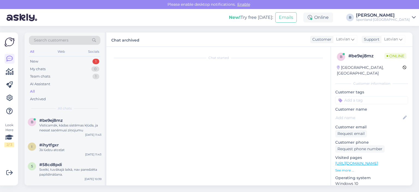
scroll to position [57, 0]
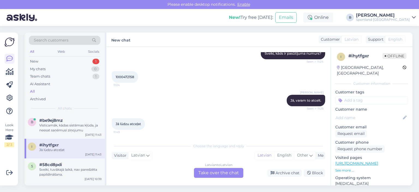
click at [124, 76] on span "1000472158" at bounding box center [125, 77] width 19 height 4
click at [55, 128] on div "lūdzu pārbaudiet, lai par pārējām precēm atnāk ziņojums uz ēpastu" at bounding box center [70, 128] width 62 height 10
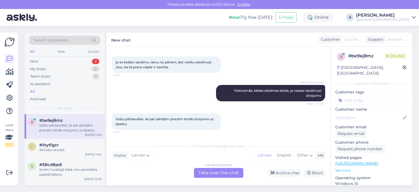
click at [224, 171] on div "Latvian to Latvian Take over the chat" at bounding box center [218, 173] width 49 height 10
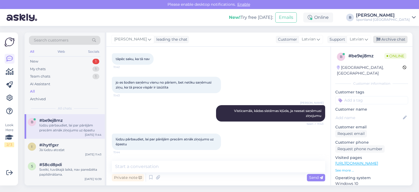
click at [382, 37] on div "Archive chat" at bounding box center [390, 39] width 34 height 7
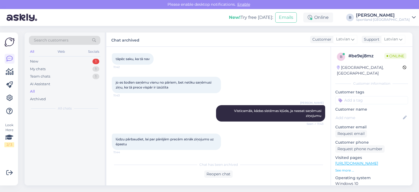
scroll to position [283, 0]
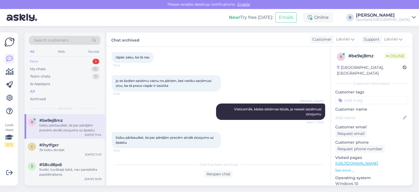
click at [43, 59] on div "New 1" at bounding box center [64, 62] width 71 height 8
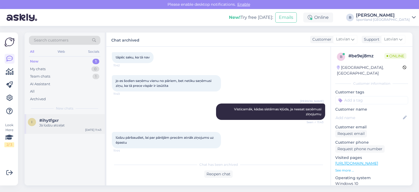
click at [57, 124] on div "Jā lūdzu atceļat" at bounding box center [70, 125] width 62 height 5
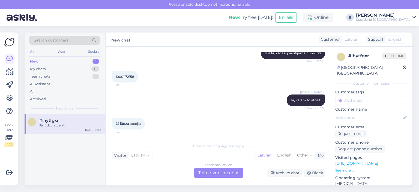
scroll to position [57, 0]
click at [218, 173] on div "Latvian to Latvian Take over the chat" at bounding box center [218, 173] width 49 height 10
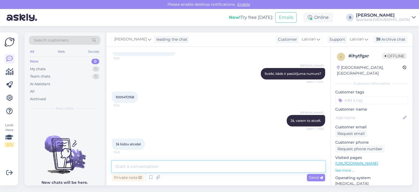
click at [208, 168] on textarea at bounding box center [218, 166] width 213 height 11
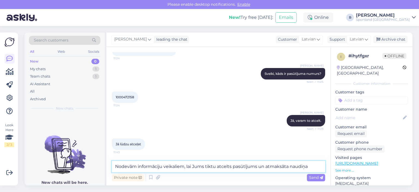
type textarea "Nodevām informāciju veikaliem, lai Jums tiktu atcelts pasūtījums un atmaksāta n…"
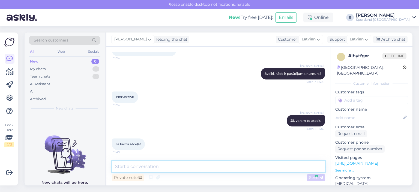
scroll to position [65, 0]
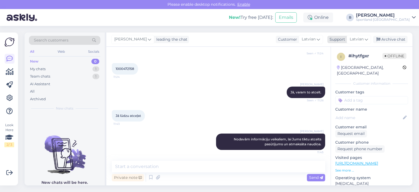
click at [385, 40] on div "Archive chat" at bounding box center [390, 39] width 34 height 7
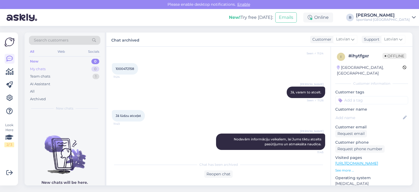
click at [53, 68] on div "My chats 0" at bounding box center [64, 69] width 71 height 8
click at [38, 61] on div "New 0" at bounding box center [64, 62] width 71 height 8
click at [35, 90] on div "All" at bounding box center [64, 92] width 71 height 8
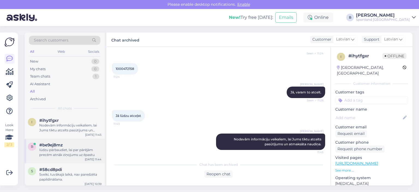
click at [58, 150] on div "lūdzu pārbaudiet, lai par pārējām precēm atnāk ziņojums uz ēpastu" at bounding box center [70, 152] width 62 height 10
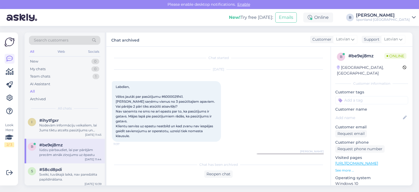
scroll to position [283, 0]
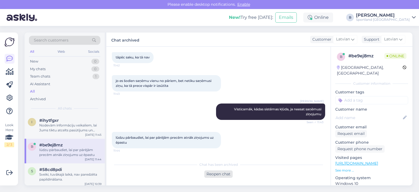
click at [219, 176] on div "Reopen chat" at bounding box center [218, 173] width 28 height 7
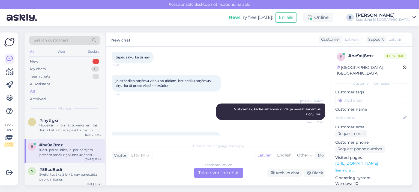
click at [219, 173] on div "Latvian to Latvian Take over the chat" at bounding box center [218, 173] width 49 height 10
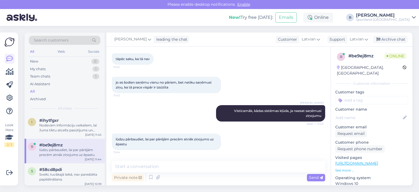
scroll to position [281, 0]
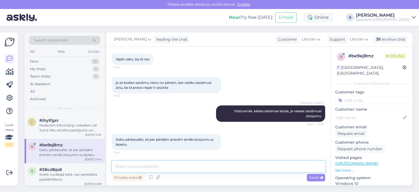
click at [217, 163] on textarea at bounding box center [218, 166] width 213 height 11
type textarea "[PERSON_NAME]."
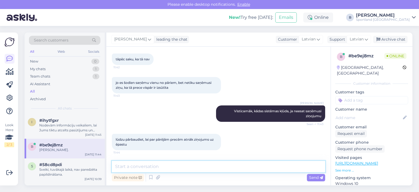
scroll to position [305, 0]
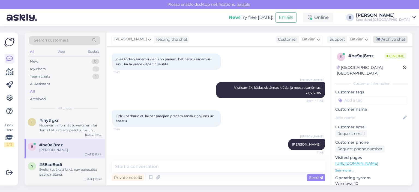
click at [394, 42] on div "Archive chat" at bounding box center [390, 39] width 34 height 7
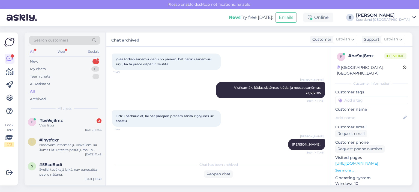
scroll to position [354, 0]
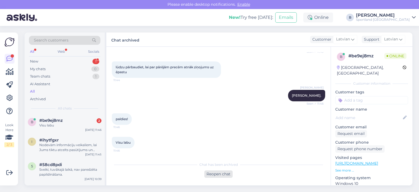
click at [216, 172] on div "Reopen chat" at bounding box center [218, 173] width 28 height 7
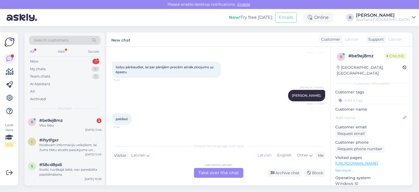
click at [207, 170] on div "Latvian to Latvian Take over the chat" at bounding box center [218, 173] width 49 height 10
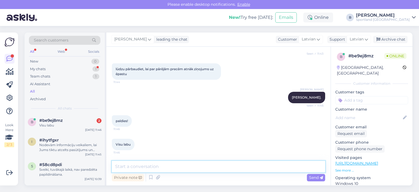
click at [199, 168] on textarea at bounding box center [218, 166] width 213 height 11
type textarea "Jauku Jums dienu! :)"
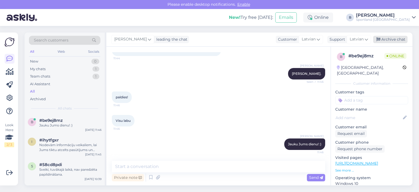
click at [392, 38] on div "Archive chat" at bounding box center [390, 39] width 34 height 7
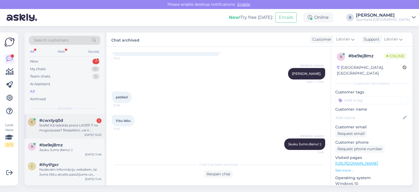
click at [78, 124] on div "Sveiki! Kā izskatās prece LA0311-T no mugurpuses? Respektīvi, vai ir iespējams …" at bounding box center [70, 128] width 62 height 10
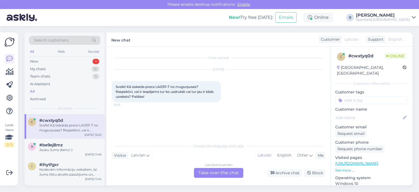
click at [163, 86] on span "Sveiki! Kā izskatās prece LA0311-T no mugurpuses? Respektīvi, vai ir iespējams …" at bounding box center [165, 92] width 99 height 14
drag, startPoint x: 170, startPoint y: 85, endPoint x: 156, endPoint y: 86, distance: 13.7
click at [156, 86] on span "Sveiki! Kā izskatās prece LA0311-T no mugurpuses? Respektīvi, vai ir iespējams …" at bounding box center [165, 92] width 99 height 14
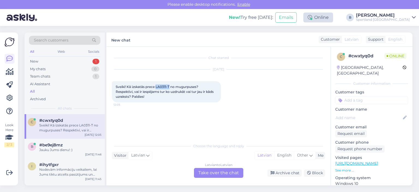
click at [333, 17] on div "Online" at bounding box center [318, 18] width 30 height 10
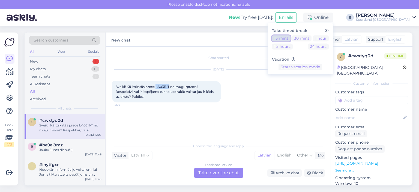
click at [291, 36] on button "15 mins" at bounding box center [281, 38] width 19 height 6
click at [216, 171] on div "Latvian to Latvian Take over the chat" at bounding box center [218, 173] width 49 height 10
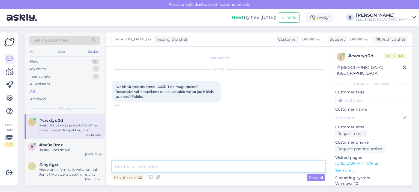
click at [216, 168] on textarea at bounding box center [218, 166] width 213 height 11
click at [169, 168] on textarea "[PERSON_NAME], šim kreklam" at bounding box center [218, 166] width 213 height 11
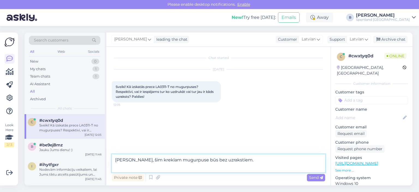
type textarea "[PERSON_NAME], šim kreklam mugurpuse būs bez uzrakstiem."
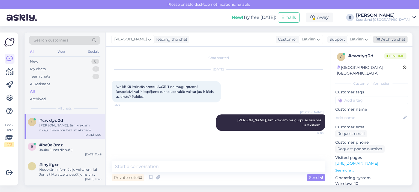
click at [385, 40] on div "Archive chat" at bounding box center [390, 39] width 34 height 7
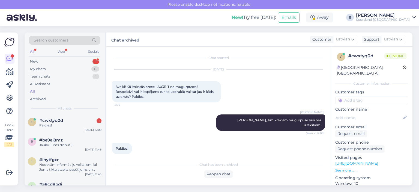
scroll to position [1, 0]
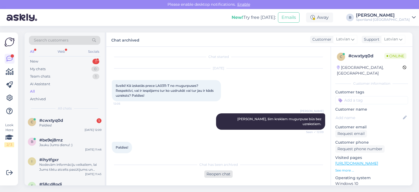
click at [221, 173] on div "Reopen chat" at bounding box center [218, 173] width 28 height 7
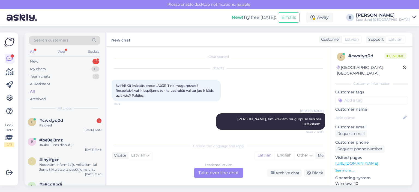
scroll to position [20, 0]
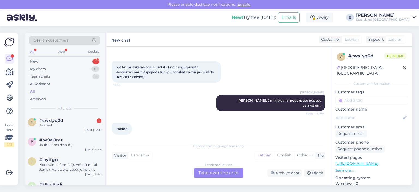
click at [216, 172] on div "Latvian to Latvian Take over the chat" at bounding box center [218, 173] width 49 height 10
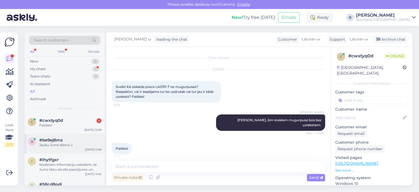
click at [71, 143] on div "Jauku Jums dienu! :)" at bounding box center [70, 144] width 62 height 5
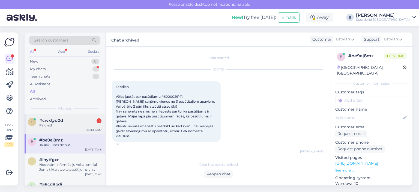
scroll to position [377, 0]
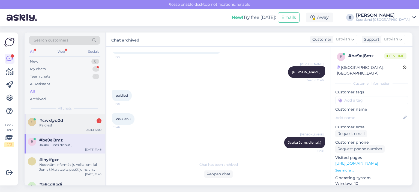
click at [64, 119] on div "#cwxtyq0d 1" at bounding box center [70, 120] width 62 height 5
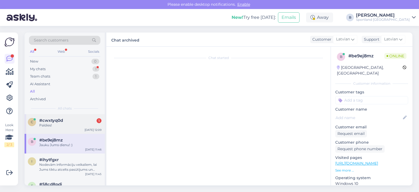
scroll to position [0, 0]
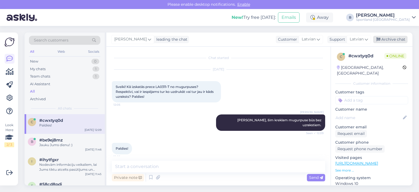
click at [386, 38] on div "Archive chat" at bounding box center [390, 39] width 34 height 7
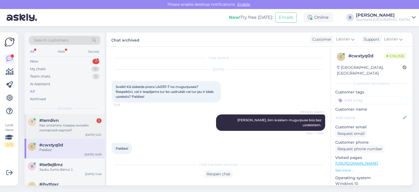
click at [71, 126] on div "Как оплатить товары онлайн литовской картой?" at bounding box center [70, 128] width 62 height 10
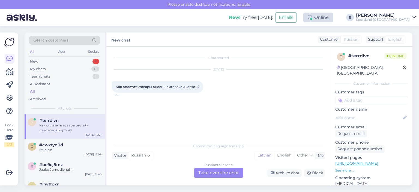
click at [333, 19] on div "Online" at bounding box center [318, 18] width 30 height 10
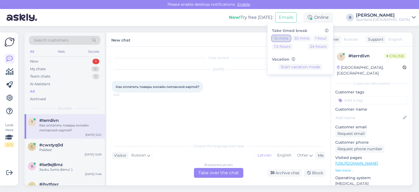
click at [291, 37] on button "15 mins" at bounding box center [281, 38] width 19 height 6
click at [56, 145] on span "#cwxtyq0d" at bounding box center [51, 144] width 24 height 5
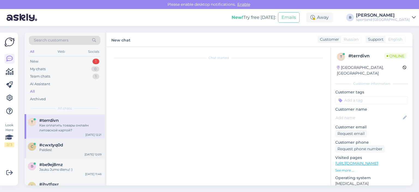
scroll to position [1, 0]
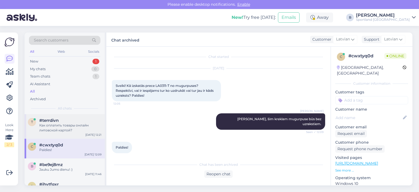
click at [61, 125] on div "Как оплатить товары онлайн литовской картой?" at bounding box center [70, 128] width 62 height 10
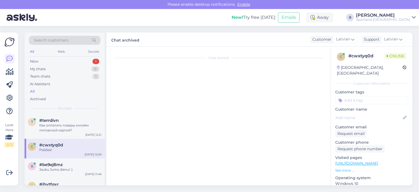
scroll to position [0, 0]
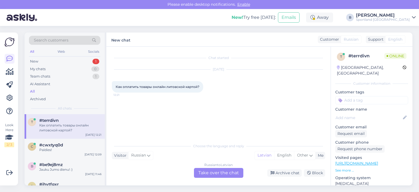
click at [220, 174] on div "Russian to Latvian Take over the chat" at bounding box center [218, 173] width 49 height 10
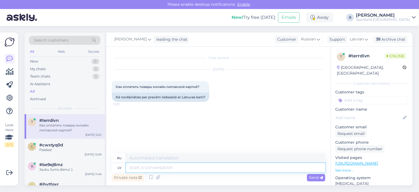
click at [220, 166] on textarea at bounding box center [225, 167] width 199 height 9
click at [313, 39] on span "Russian" at bounding box center [308, 39] width 15 height 6
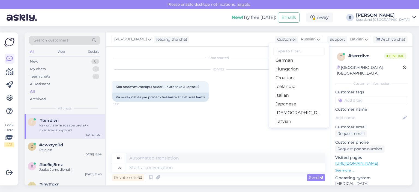
scroll to position [109, 0]
click at [290, 118] on link "Lithuanian" at bounding box center [299, 120] width 60 height 9
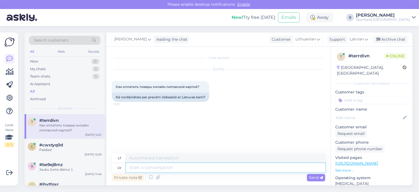
click at [205, 167] on textarea at bounding box center [225, 167] width 199 height 9
type textarea "Sveiki"
paste textarea
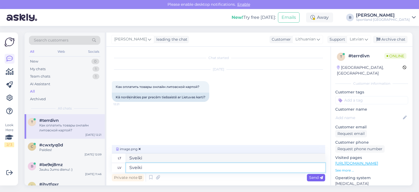
type textarea "Sveiki"
click at [311, 177] on span "Send" at bounding box center [316, 177] width 14 height 5
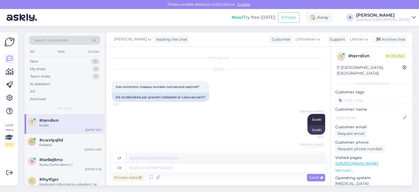
scroll to position [26, 0]
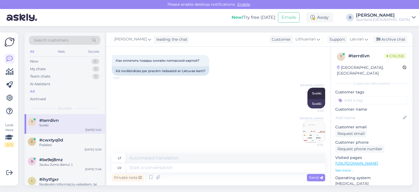
click at [303, 130] on img at bounding box center [314, 132] width 22 height 22
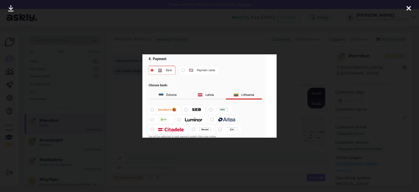
click at [292, 52] on div at bounding box center [209, 96] width 419 height 192
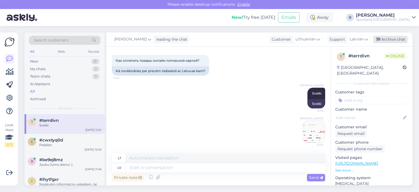
click at [394, 38] on div "Archive chat" at bounding box center [390, 39] width 34 height 7
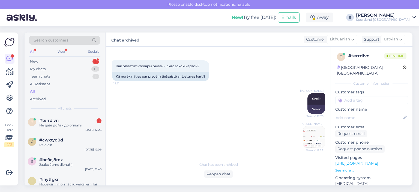
scroll to position [44, 0]
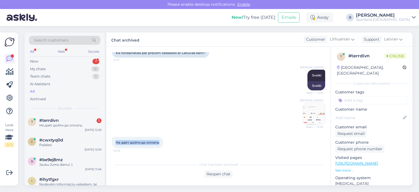
drag, startPoint x: 159, startPoint y: 141, endPoint x: 116, endPoint y: 142, distance: 43.4
click at [116, 141] on div "Не даёт дойти до оплаты 12:26" at bounding box center [137, 142] width 51 height 11
click at [217, 177] on div "Reopen chat" at bounding box center [218, 173] width 28 height 7
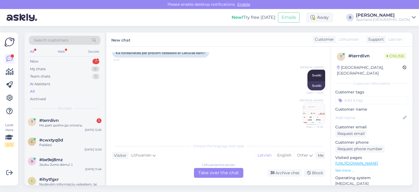
scroll to position [63, 0]
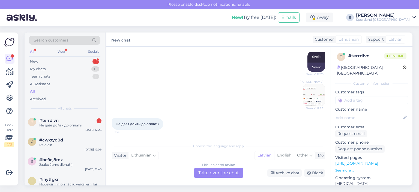
click at [218, 171] on div "Lithuanian to Latvian Take over the chat" at bounding box center [218, 173] width 49 height 10
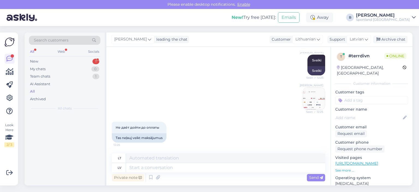
scroll to position [59, 0]
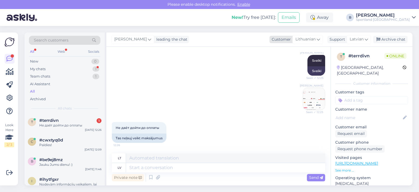
click at [315, 39] on span "Lithuanian" at bounding box center [305, 39] width 20 height 6
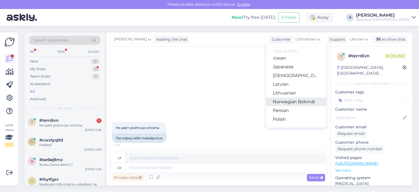
scroll to position [164, 0]
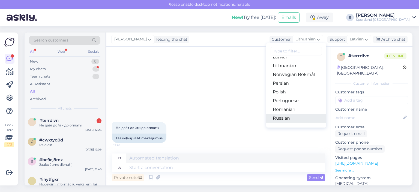
click at [283, 119] on link "Russian" at bounding box center [296, 118] width 60 height 9
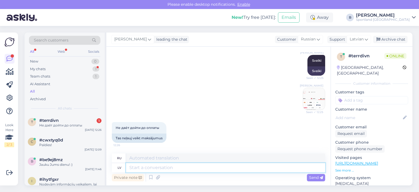
click at [185, 169] on textarea at bounding box center [225, 167] width 199 height 9
type textarea "Pārbaudiet v"
type textarea "Проверять"
type textarea "[PERSON_NAME] vai i"
type textarea "Проверьте, если"
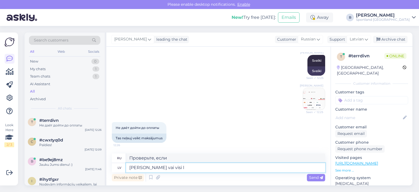
type textarea "[PERSON_NAME] vai visi la"
type textarea "Проверьте, все ли"
type textarea "[PERSON_NAME] vai visi laukumi ir aizpildīt"
type textarea "Проверьте, все ли поля заполнены"
type textarea "[PERSON_NAME] vai visi laukumi ir aizpildīti kor"
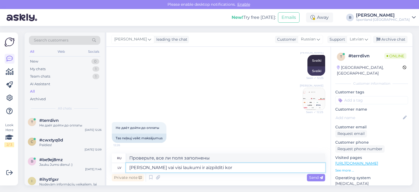
type textarea "Проверьте, все ли поля заполнены."
type textarea "[PERSON_NAME] vai visi laukumi ir aizpildīti korekti u"
type textarea "Проверьте правильность заполнения всех полей."
type textarea "[PERSON_NAME] vai visi laukumi ir aizpildīti korekti un"
type textarea "Проверьте правильность заполнения всех полей и"
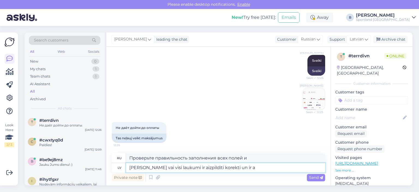
type textarea "[PERSON_NAME] vai visi laukumi ir aizpildīti korekti un ir at"
type textarea "Проверьте, что все поля заполнены правильно и"
type textarea "[PERSON_NAME] vai visi laukumi ir aizpildīti korekti un ir at"
type textarea "Проверьте, что все поля заполнены правильно и открыты."
type textarea "[PERSON_NAME] vai visi laukumi ir aizpildīti korekti un ir"
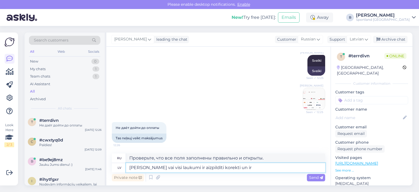
type textarea "Проверьте, что все поля заполнены правильно и"
type textarea "[PERSON_NAME] vai visi laukumi ir aizpildīti korekti un ir ieķeksēti"
type textarea "Проверьте, что все поля заполнены правильно и отмечены галочками."
type textarea "[PERSON_NAME] vai visi laukumi ir aizpildīti korekti un ir"
type textarea "Проверьте, что все поля заполнены правильно и"
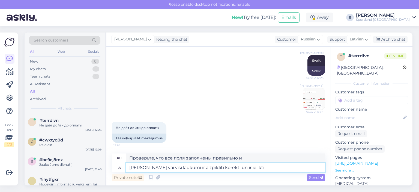
type textarea "[PERSON_NAME] vai visi laukumi ir aizpildīti korekti un ir ielikti"
type textarea "Проверьте, что все поля заполнены правильно и вставлены."
type textarea "[PERSON_NAME] vai visi laukumi ir aizpildīti korekti un ir ielikti ķeksī"
type textarea "Проверьте, что все поля заполнены правильно и отмечены галочками."
type textarea "[PERSON_NAME] vai visi laukumi ir aizpildīti korekti un ir ielikti ķe"
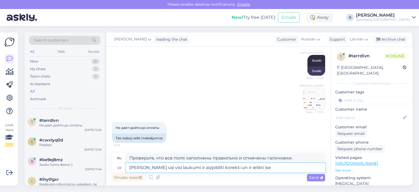
type textarea "Проверьте, что все поля заполнены правильно и в правильном порядке."
type textarea "[PERSON_NAME] vai visi laukumi ir aizpildīti korekti un ir ielikti ķek"
type textarea "Проверьте, что все поля заполнены правильно и отмечены галочками."
type textarea "[PERSON_NAME] vai visi laukumi ir aizpildīti korekti un ir ielikti ķekši"
type textarea "Проверьте, что все поля заполнены правильно и проверены."
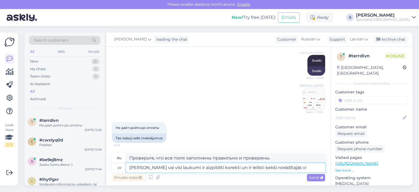
type textarea "[PERSON_NAME] vai visi laukumi ir aizpildīti korekti un ir ielikti ķekši norādī…"
type textarea "Проверьте правильность заполнения всех полей и установку флажков в соответствую…"
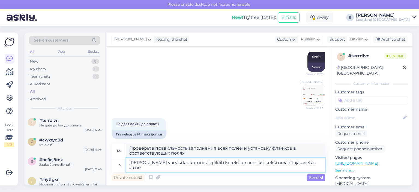
type textarea "[PERSON_NAME] vai visi laukumi ir aizpildīti korekti un ir ielikti ķekši norādī…"
type textarea "Проверьте, что все поля заполнены правильно и отмечены галочками там, где указа…"
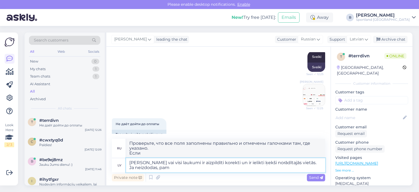
type textarea "[PERSON_NAME] vai visi laukumi ir aizpildīti korekti un ir ielikti ķekši norādī…"
type textarea "Проверьте, что все поля заполнены правильно и галочки установлены в указанных м…"
type textarea "[PERSON_NAME] vai visi laukumi ir aizpildīti korekti un ir ielikti ķekši norādī…"
type textarea "Проверьте, что все поля заполнены правильно и галочки установлены в указанных м…"
type textarea "[PERSON_NAME] vai visi laukumi ir aizpildīti korekti un ir ielikti ķekši norādī…"
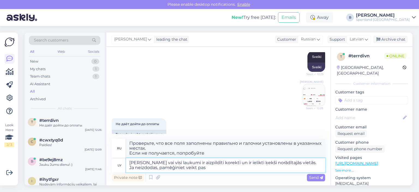
type textarea "Проверьте, что все поля заполнены правильно и галочки установлены в указанных м…"
type textarea "[PERSON_NAME] vai visi laukumi ir aizpildīti korekti un ir ielikti ķekši norādī…"
type textarea "Проверьте, что все поля заполнены правильно и отмечены галочками там, где указа…"
type textarea "[PERSON_NAME] vai visi laukumi ir aizpildīti korekti un ir ielikti ķekši norādī…"
type textarea "Проверьте, что все поля заполнены правильно и отмечены галочками там, где указа…"
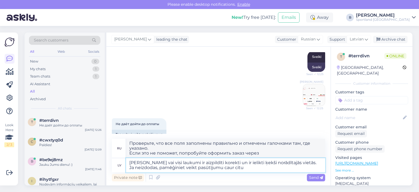
type textarea "[PERSON_NAME] vai visi laukumi ir aizpildīti korekti un ir ielikti ķekši norādī…"
type textarea "Проверьте правильность заполнения всех полей и наличие галочек в указанных мест…"
type textarea "[PERSON_NAME] vai visi laukumi ir aizpildīti korekti un ir ielikti ķekši norādī…"
type textarea "Проверьте правильность заполнения всех полей и наличие галочек в указанных мест…"
type textarea "[PERSON_NAME] vai visi laukumi ir aizpildīti korekti un ir ielikti ķekši norādī…"
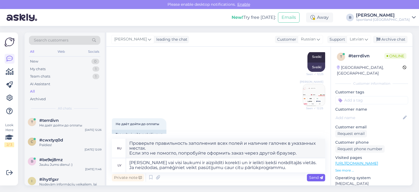
click at [316, 175] on span "Send" at bounding box center [316, 177] width 14 height 5
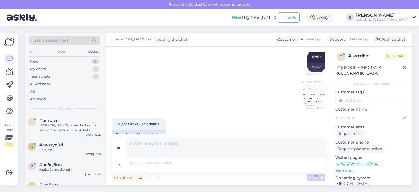
scroll to position [121, 0]
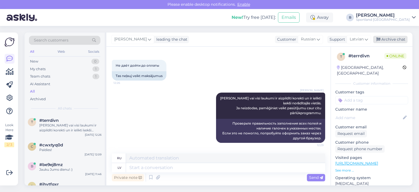
click at [394, 39] on div "Archive chat" at bounding box center [390, 39] width 34 height 7
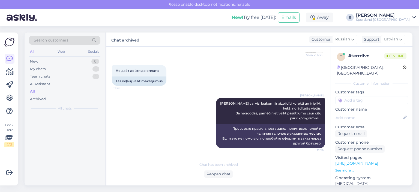
scroll to position [116, 0]
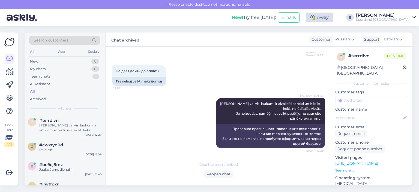
click at [333, 18] on div "Away" at bounding box center [319, 18] width 27 height 10
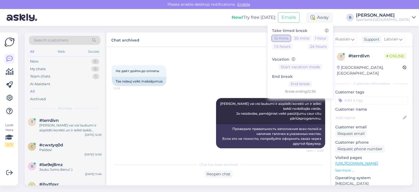
click at [291, 38] on button "15 mins" at bounding box center [281, 38] width 19 height 6
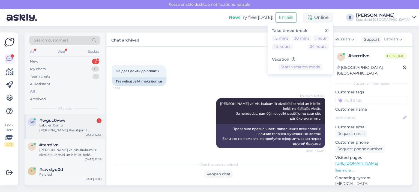
click at [70, 135] on div "w #wguc0vwv 1 Labdien!Esmu [PERSON_NAME].Pasūtijumā #1000467989 sūtiju jums atp…" at bounding box center [65, 126] width 80 height 25
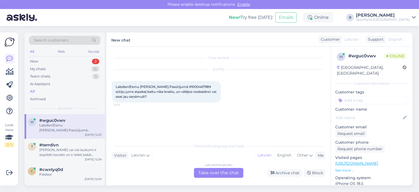
click at [221, 173] on div "Latvian to Latvian Take over the chat" at bounding box center [218, 173] width 49 height 10
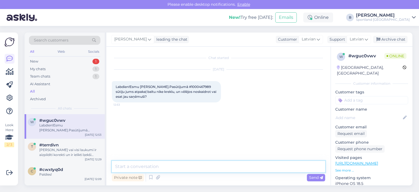
click at [210, 165] on textarea at bounding box center [218, 166] width 213 height 11
type textarea "Sveiki.P"
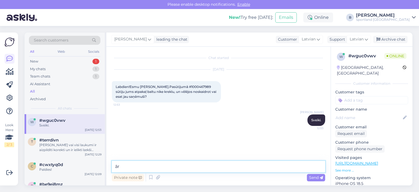
type textarea "ā"
type textarea "Pārbaudīsim atgrieztās preces statusu."
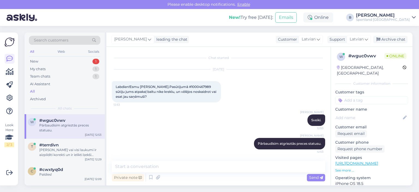
click at [187, 85] on span "Labdien!Esmu [PERSON_NAME].Pasūtijumā #1000467989 sūtiju jums atpakaļ baltu nik…" at bounding box center [166, 92] width 101 height 14
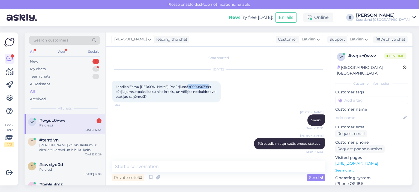
scroll to position [23, 0]
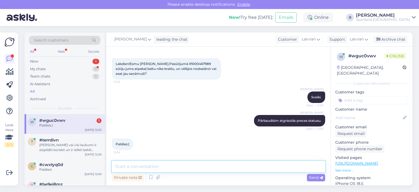
click at [198, 167] on textarea at bounding box center [218, 166] width 213 height 11
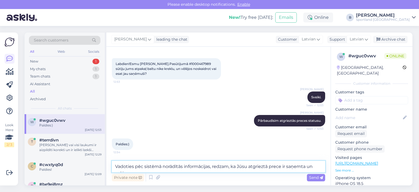
scroll to position [28, 0]
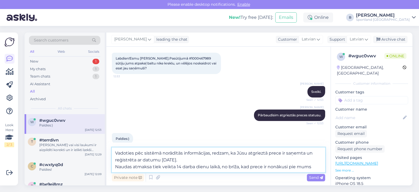
type textarea "Vadoties pēc sistēmā norādītās informācijas, redzam, ka Jūsu atgrieztā prece ir…"
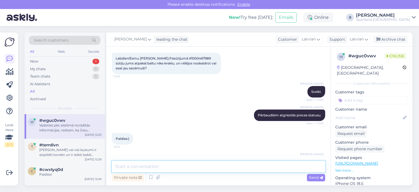
scroll to position [66, 0]
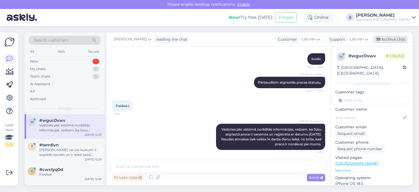
click at [380, 39] on icon at bounding box center [378, 40] width 4 height 4
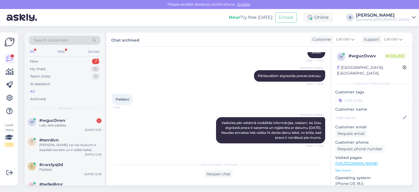
scroll to position [91, 0]
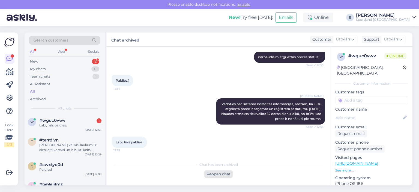
click at [212, 173] on div "Reopen chat" at bounding box center [218, 173] width 28 height 7
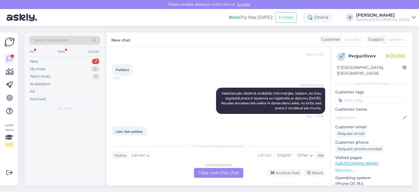
click at [211, 172] on div "Latvian to Latvian Take over the chat" at bounding box center [218, 173] width 49 height 10
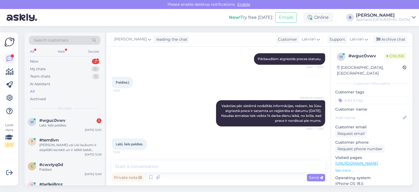
scroll to position [89, 0]
click at [201, 166] on textarea at bounding box center [218, 166] width 213 height 11
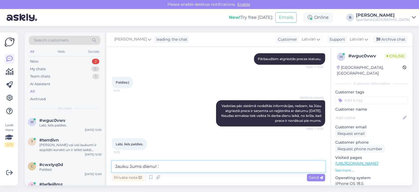
type textarea "Jauku Jums dienu! :)"
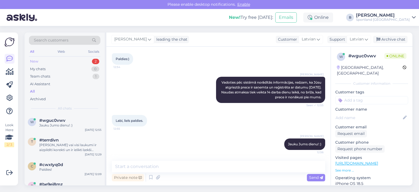
click at [49, 60] on div "New 2" at bounding box center [64, 62] width 71 height 8
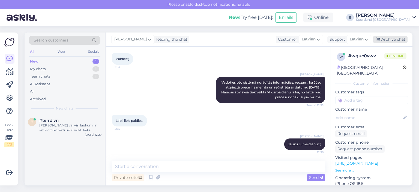
click at [393, 40] on div "Archive chat" at bounding box center [390, 39] width 34 height 7
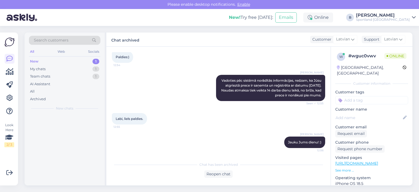
click at [67, 122] on div at bounding box center [65, 149] width 80 height 71
click at [69, 124] on div "[PERSON_NAME] vai visi laukumi ir aizpildīti korekti un ir ielikti ķekši norādī…" at bounding box center [70, 128] width 62 height 10
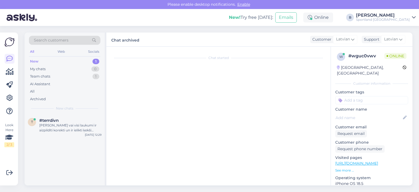
scroll to position [134, 0]
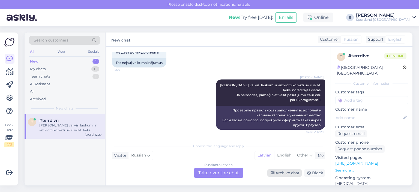
click at [287, 173] on div "Archive chat" at bounding box center [284, 172] width 34 height 7
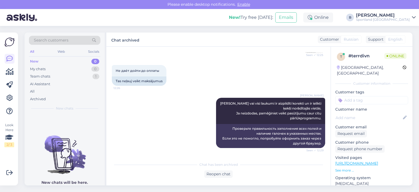
scroll to position [116, 0]
click at [43, 77] on div "Team chats" at bounding box center [40, 76] width 20 height 5
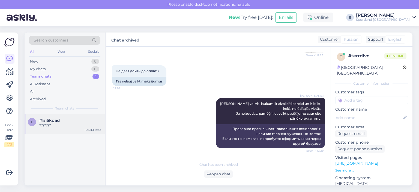
click at [53, 121] on span "#lsi5kqad" at bounding box center [49, 120] width 20 height 5
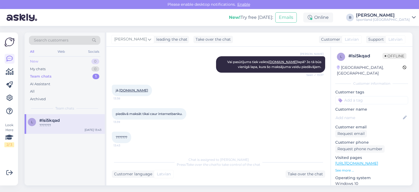
click at [45, 58] on div "New 0" at bounding box center [64, 62] width 71 height 8
click at [55, 120] on span "#wguc0vwv" at bounding box center [52, 120] width 26 height 5
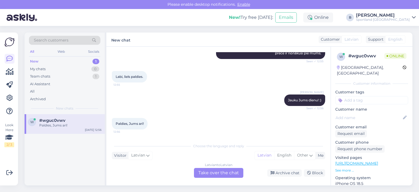
click at [230, 174] on div "Latvian to Latvian Take over the chat" at bounding box center [218, 173] width 49 height 10
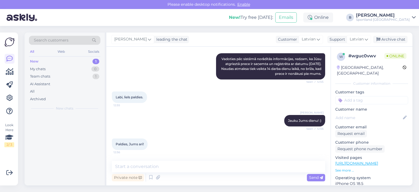
scroll to position [136, 0]
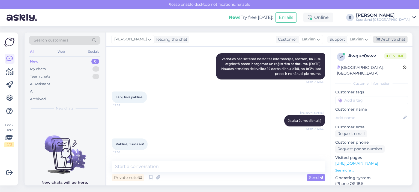
click at [401, 41] on div "Archive chat" at bounding box center [390, 39] width 34 height 7
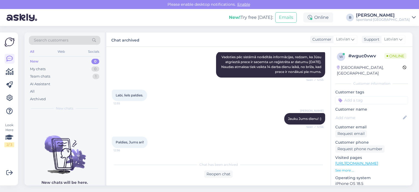
scroll to position [138, 0]
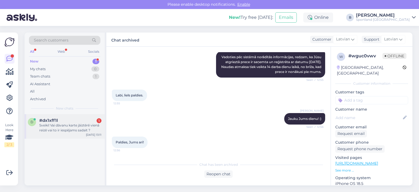
click at [71, 126] on div "Sveiki! Vai dāvanu karte jāiztērē vienā reizē vai to ir iespējams sadaīt ?" at bounding box center [70, 128] width 62 height 10
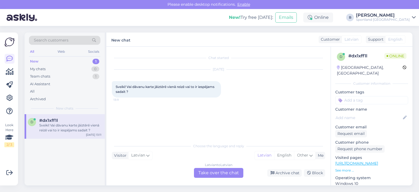
scroll to position [0, 0]
click at [220, 174] on div "Latvian to Latvian Take over the chat" at bounding box center [218, 173] width 49 height 10
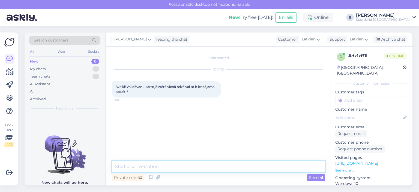
click at [202, 165] on textarea at bounding box center [218, 166] width 213 height 11
type textarea "Sveiki, ir iespējams sadalīt."
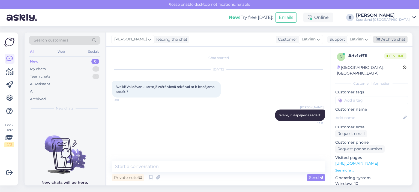
click at [384, 40] on div "Archive chat" at bounding box center [390, 39] width 34 height 7
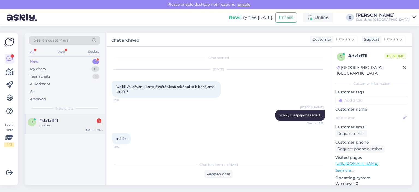
click at [67, 127] on div "paldies" at bounding box center [70, 125] width 62 height 5
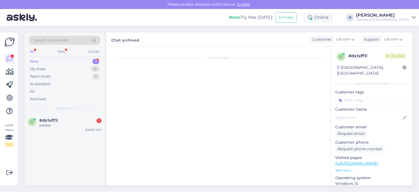
scroll to position [15, 0]
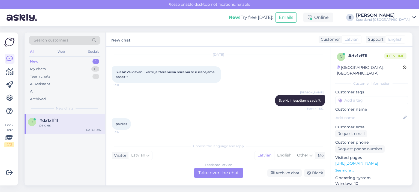
click at [229, 170] on div "Latvian to Latvian Take over the chat" at bounding box center [218, 173] width 49 height 10
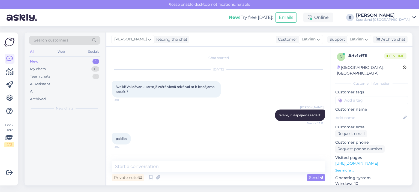
scroll to position [0, 0]
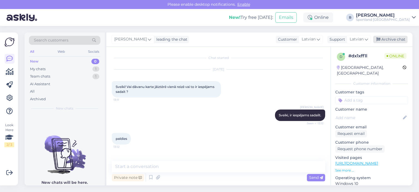
click at [386, 38] on div "Archive chat" at bounding box center [390, 39] width 34 height 7
